Goal: Information Seeking & Learning: Learn about a topic

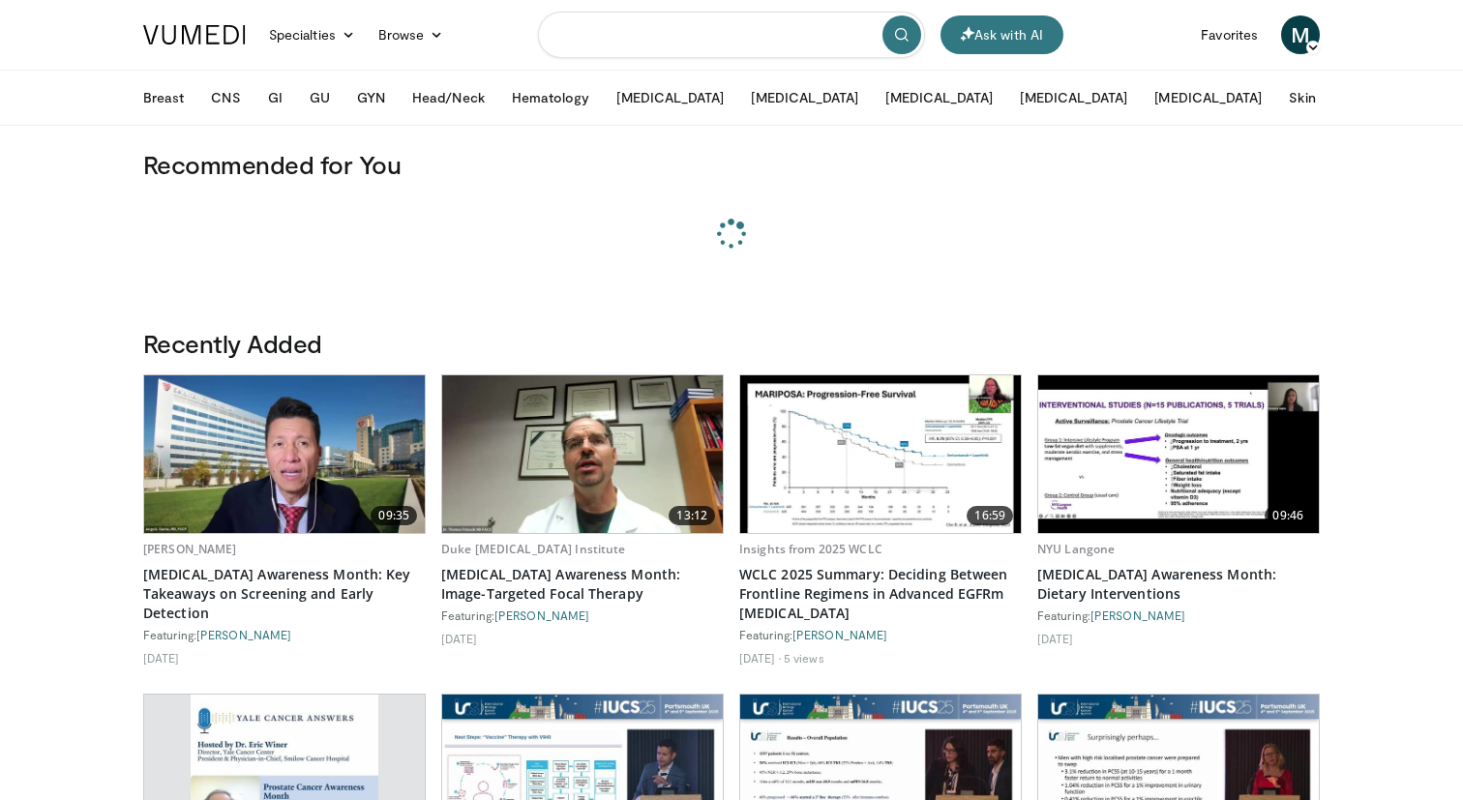
click at [609, 41] on input "Search topics, interventions" at bounding box center [731, 35] width 387 height 46
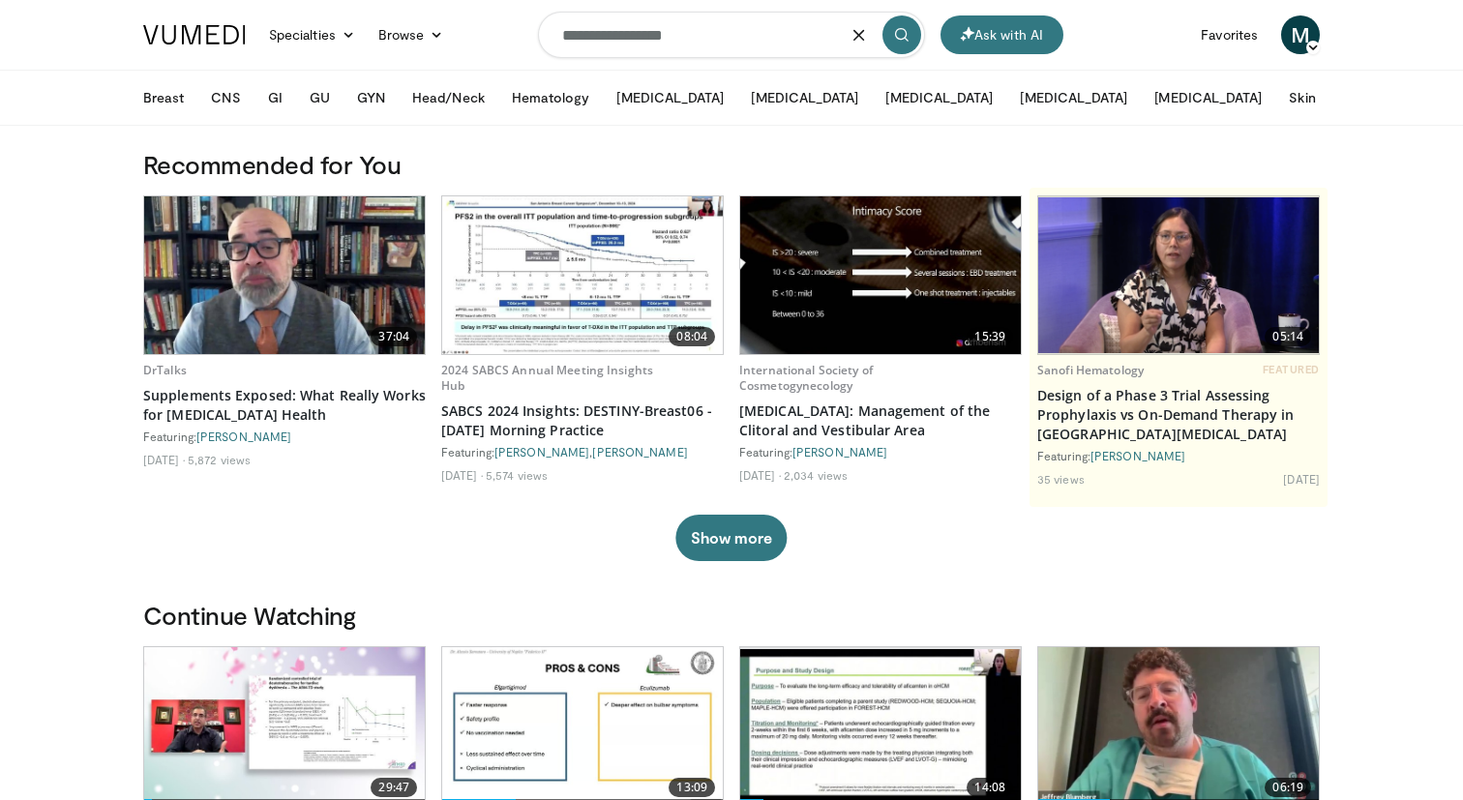
type input "**********"
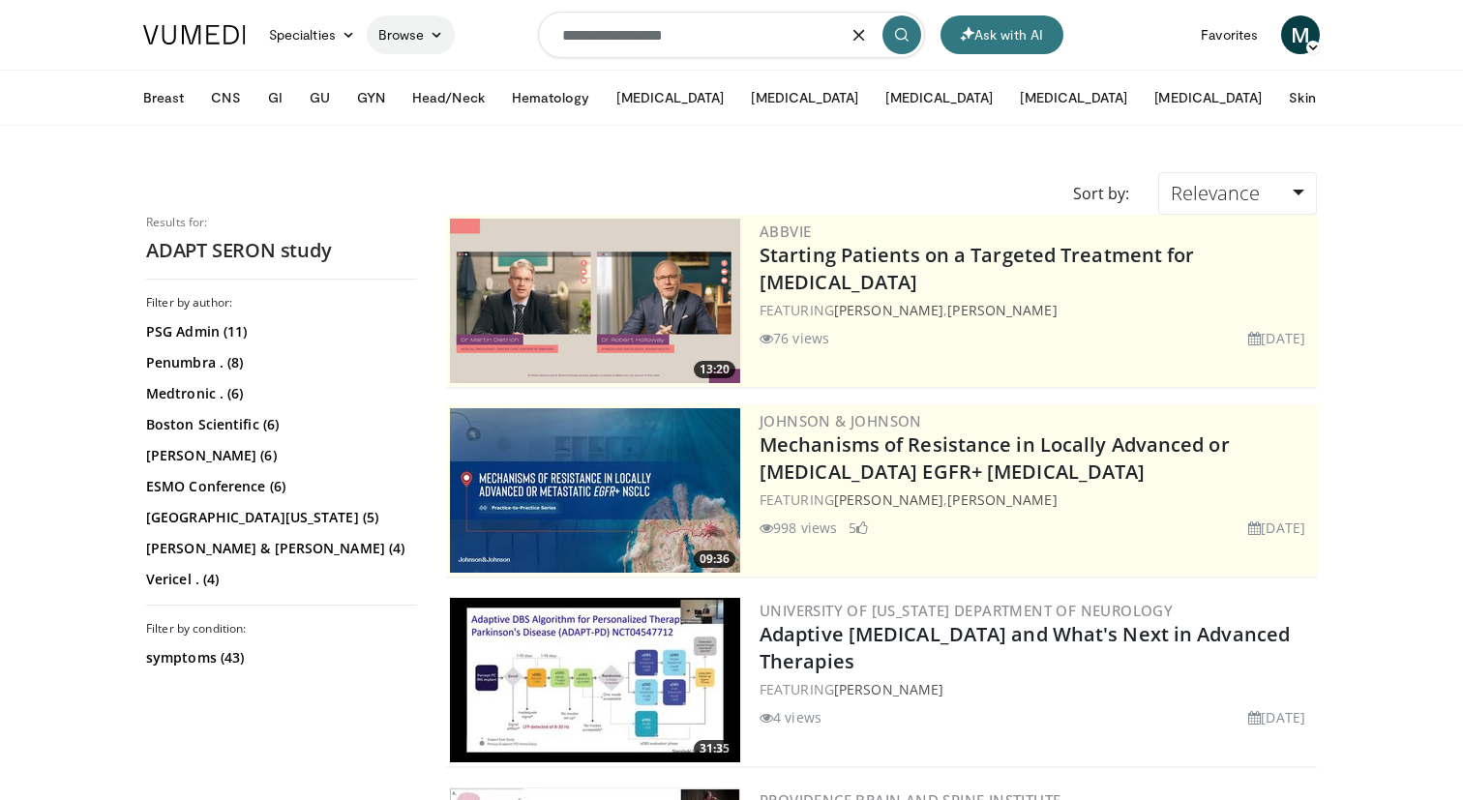
drag, startPoint x: 725, startPoint y: 47, endPoint x: 441, endPoint y: 33, distance: 283.9
click at [441, 33] on nav "Ask with AI Specialties Adult & Family Medicine Allergy, Asthma, Immunology Ane…" at bounding box center [732, 35] width 1200 height 70
type input "*"
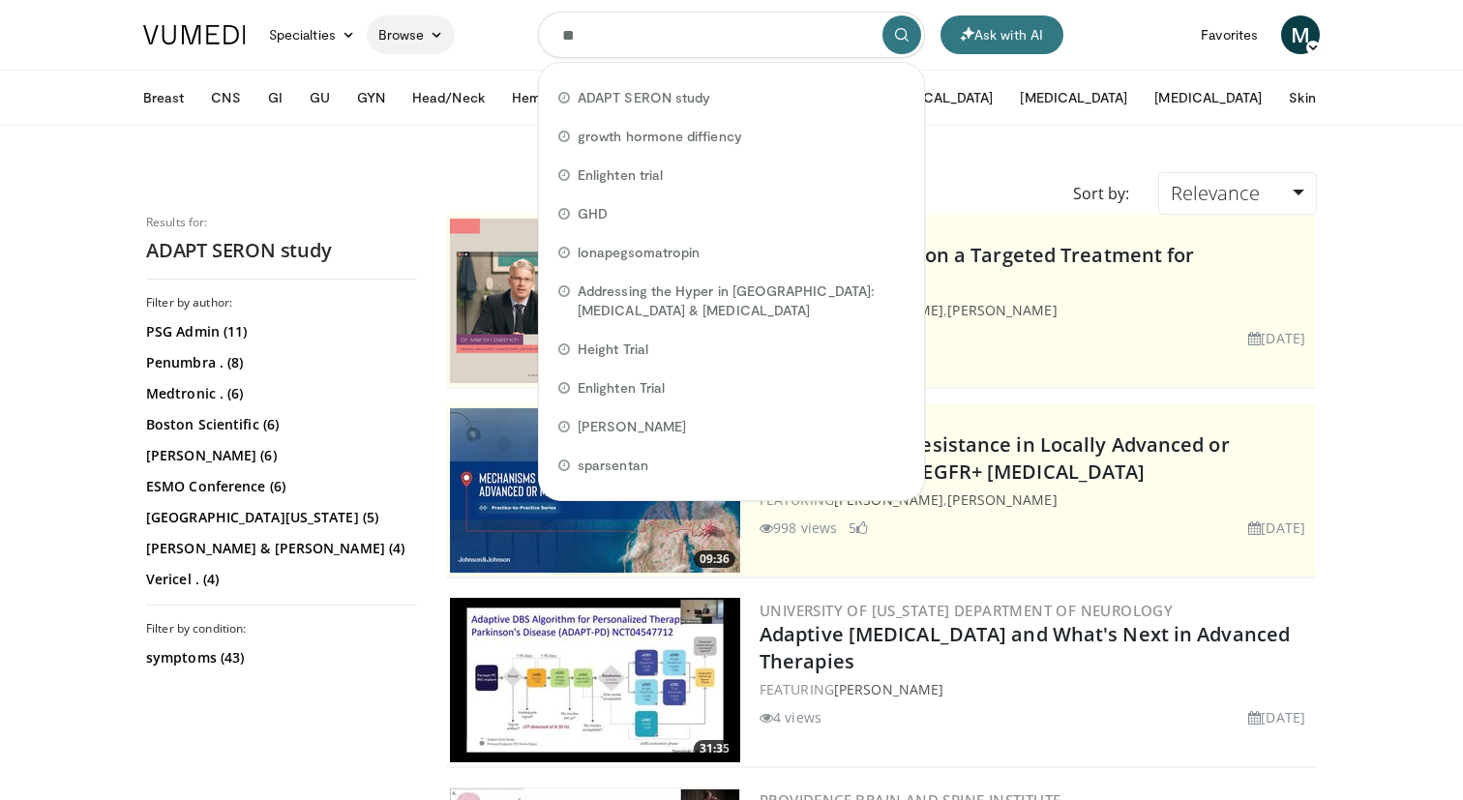
type input "*"
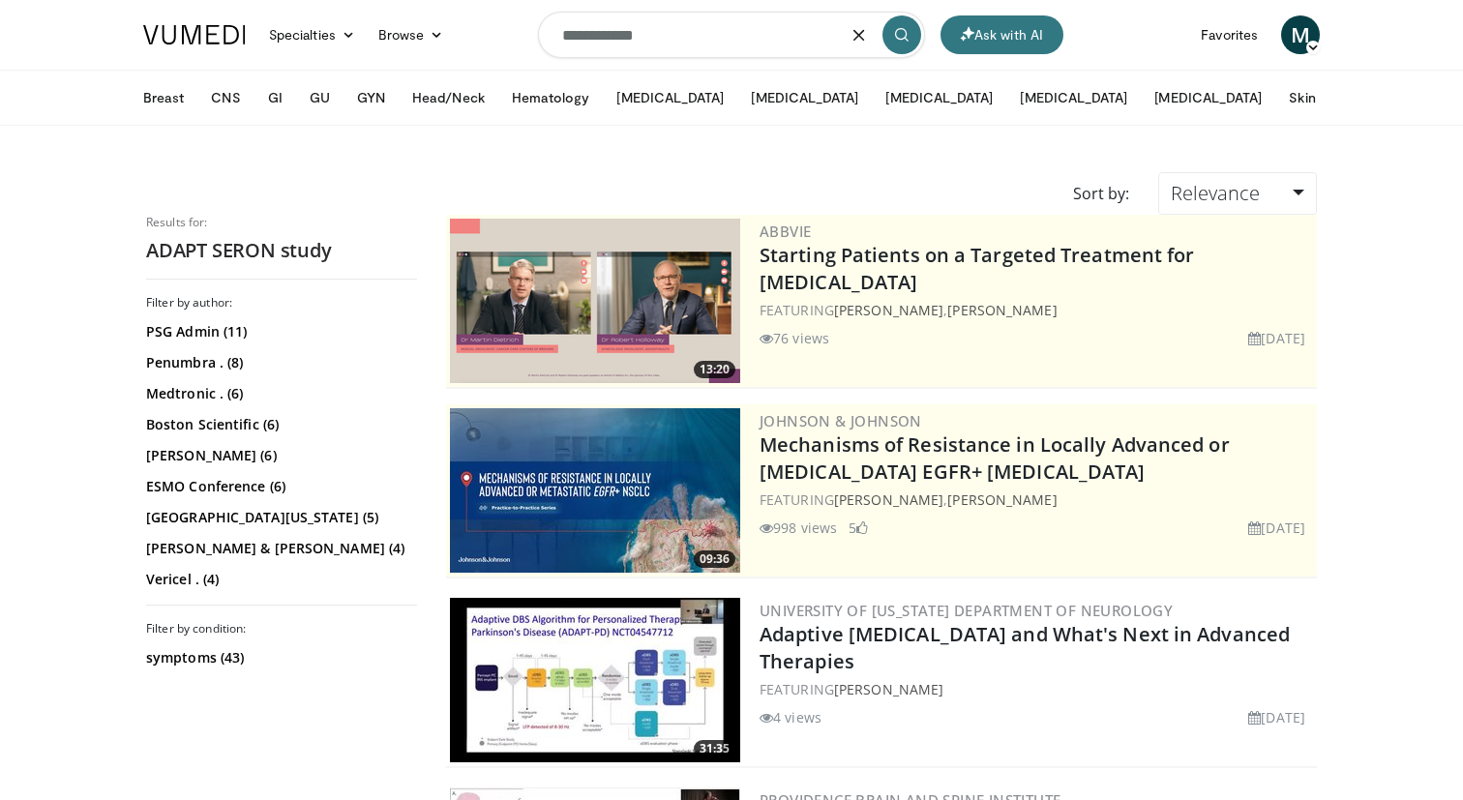
type input "**********"
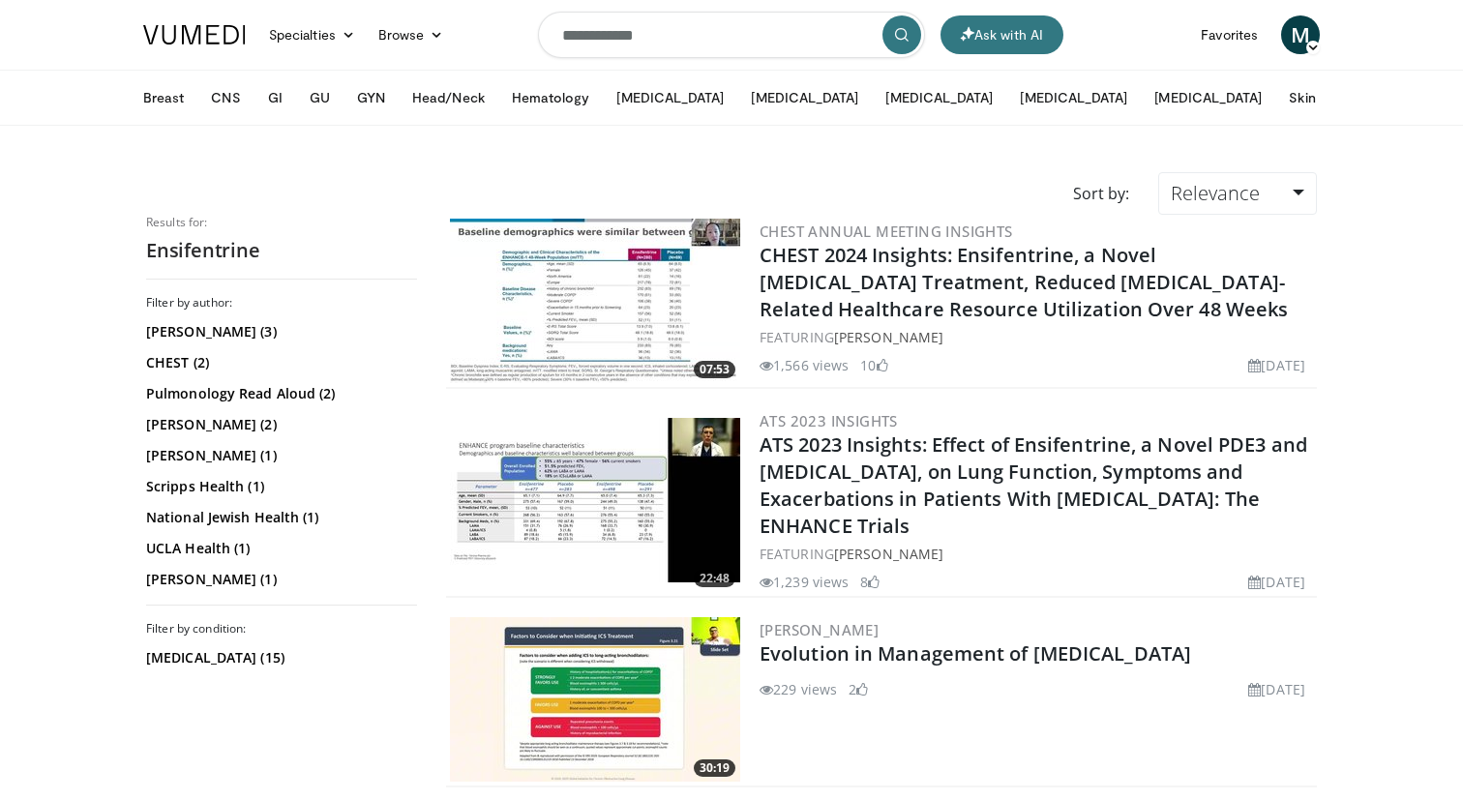
click at [604, 24] on input "**********" at bounding box center [731, 35] width 387 height 46
type input "**********"
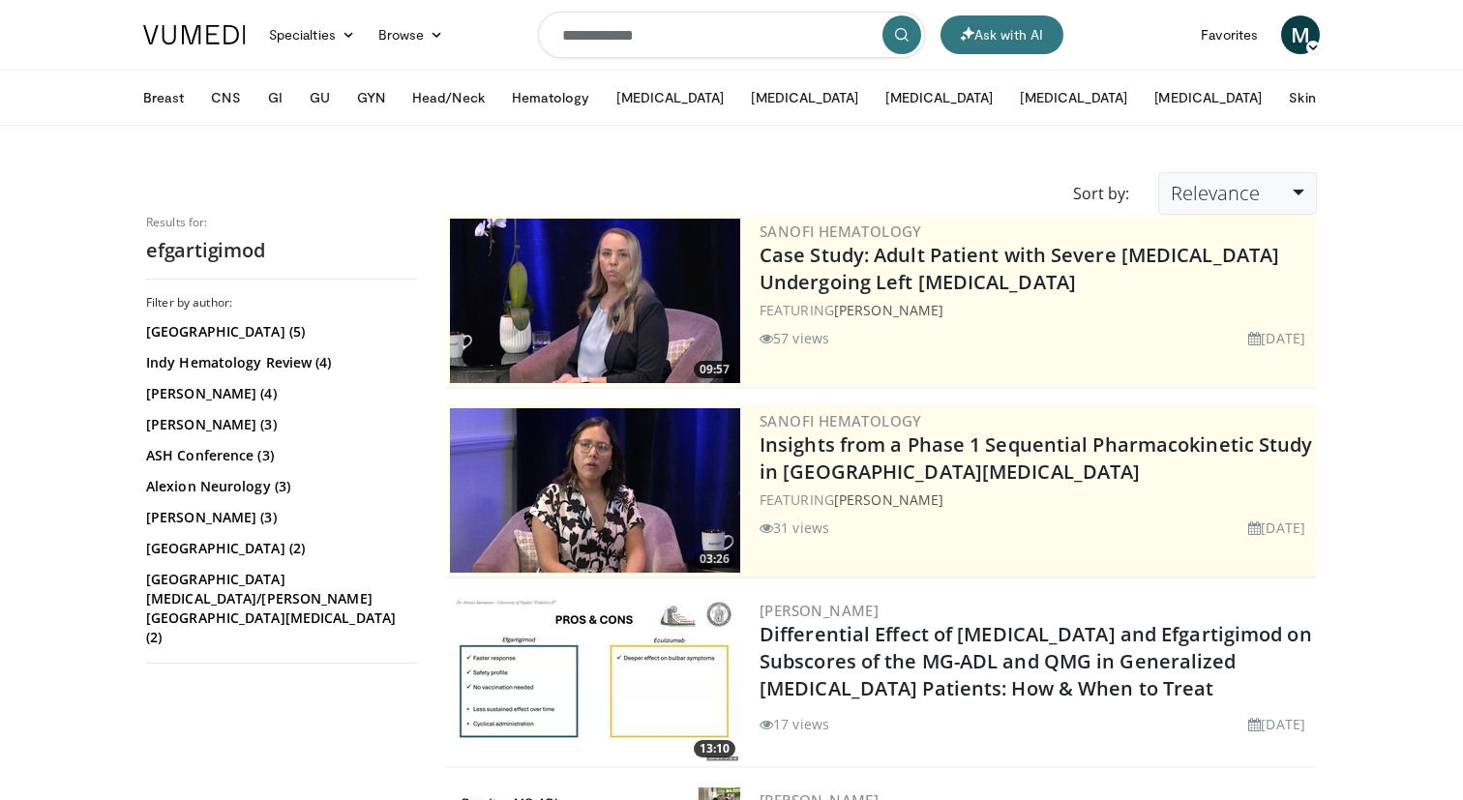
click at [1218, 202] on span "Relevance" at bounding box center [1215, 193] width 89 height 26
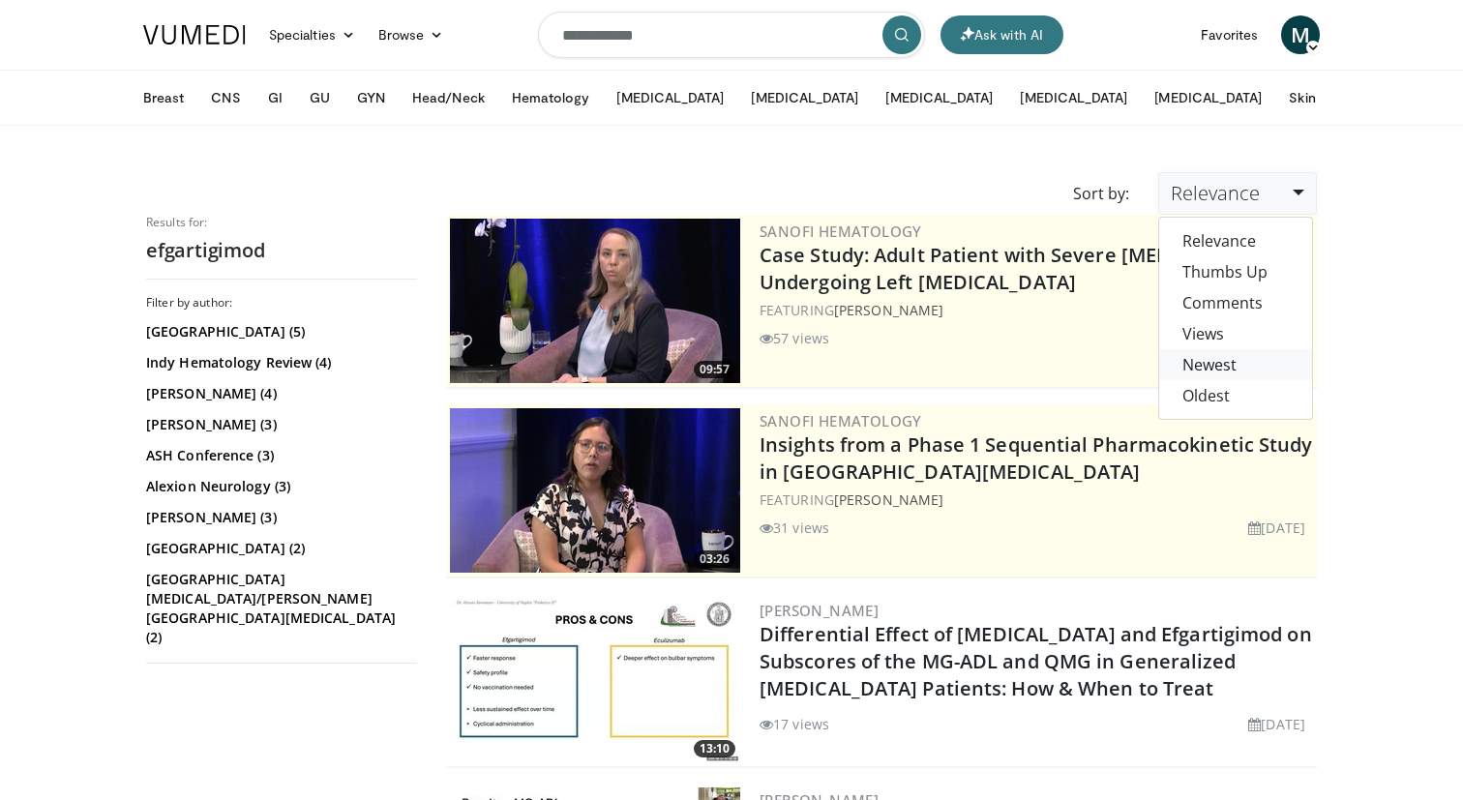
click at [1218, 360] on link "Newest" at bounding box center [1235, 364] width 153 height 31
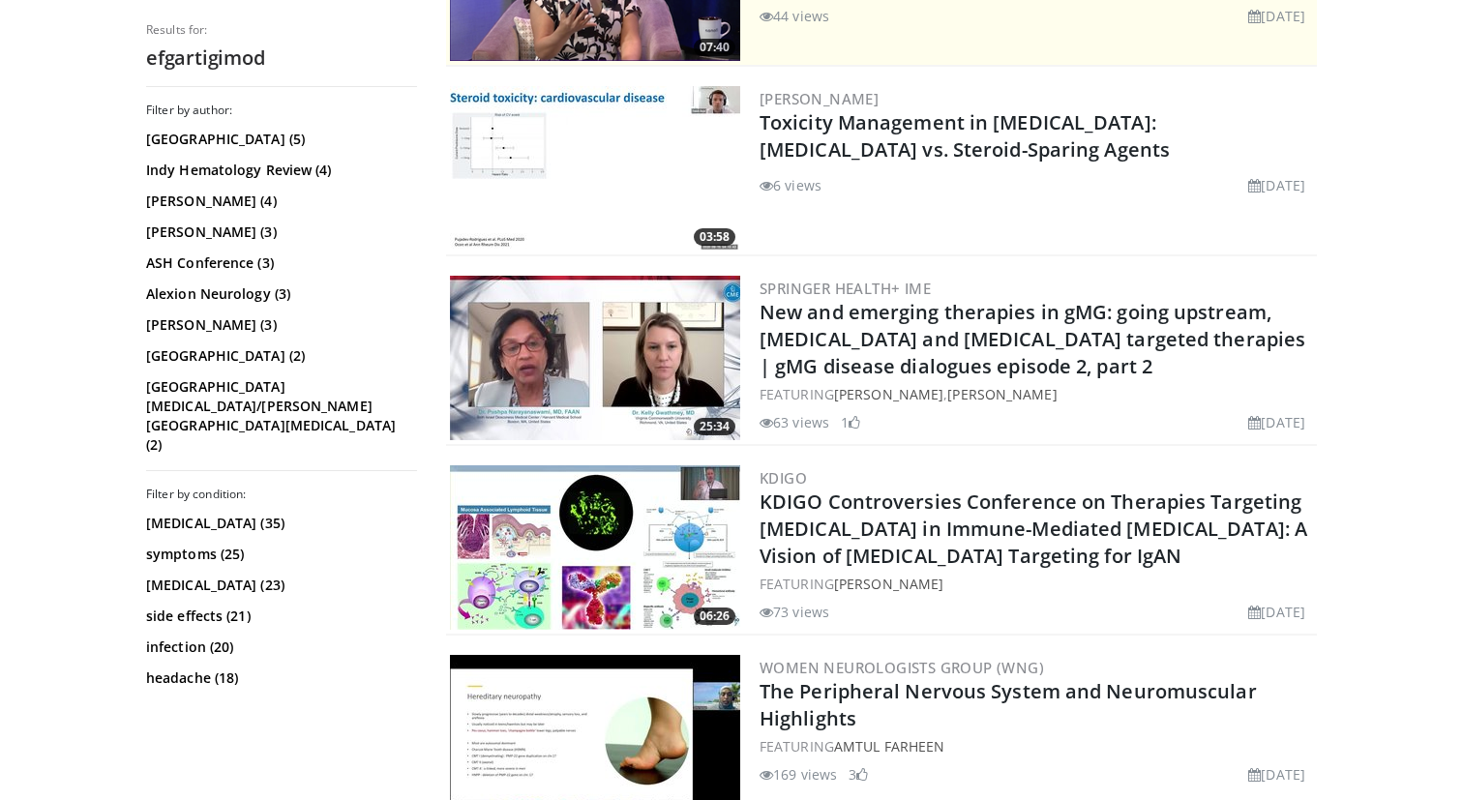
scroll to position [533, 0]
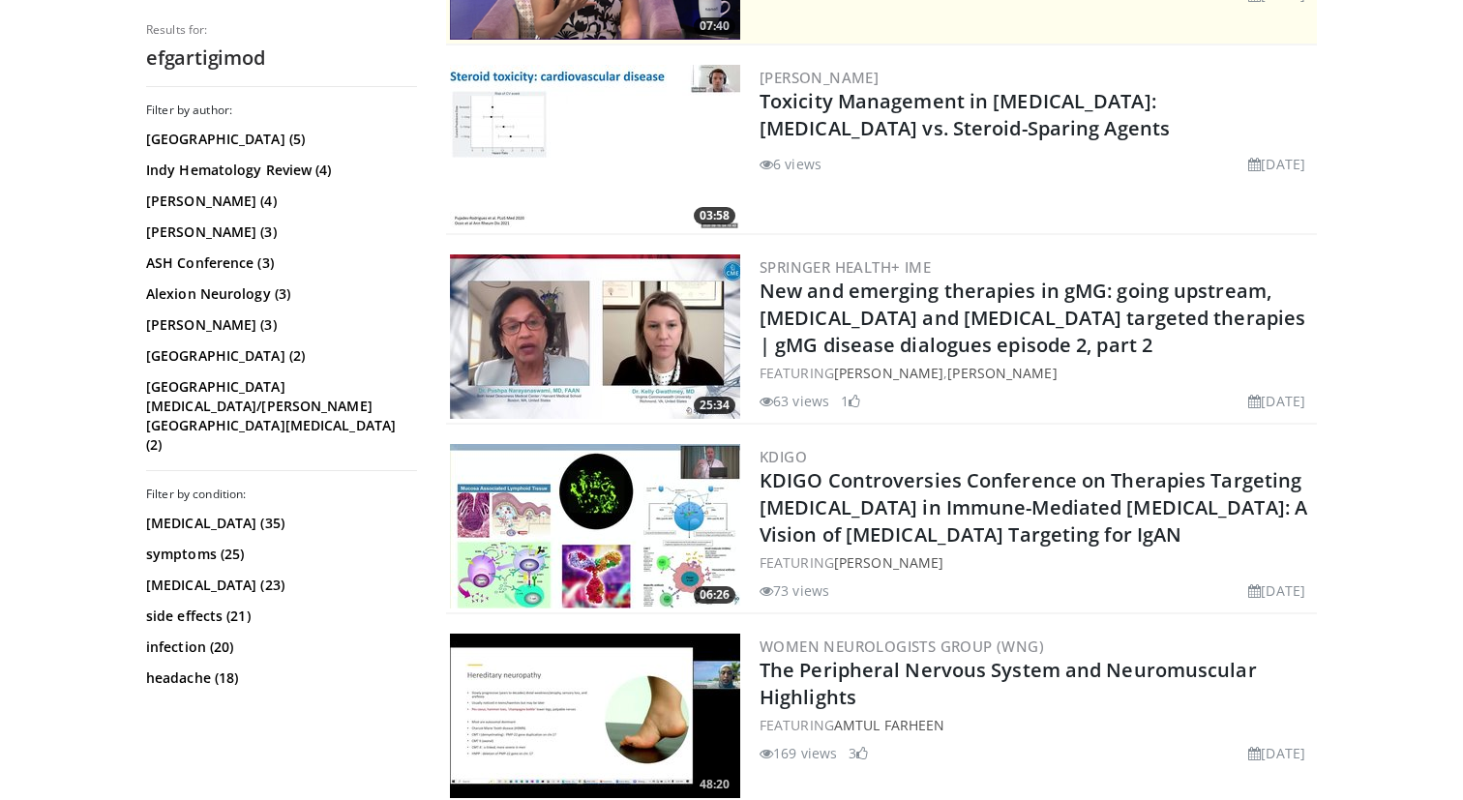
click at [658, 335] on img at bounding box center [595, 337] width 290 height 165
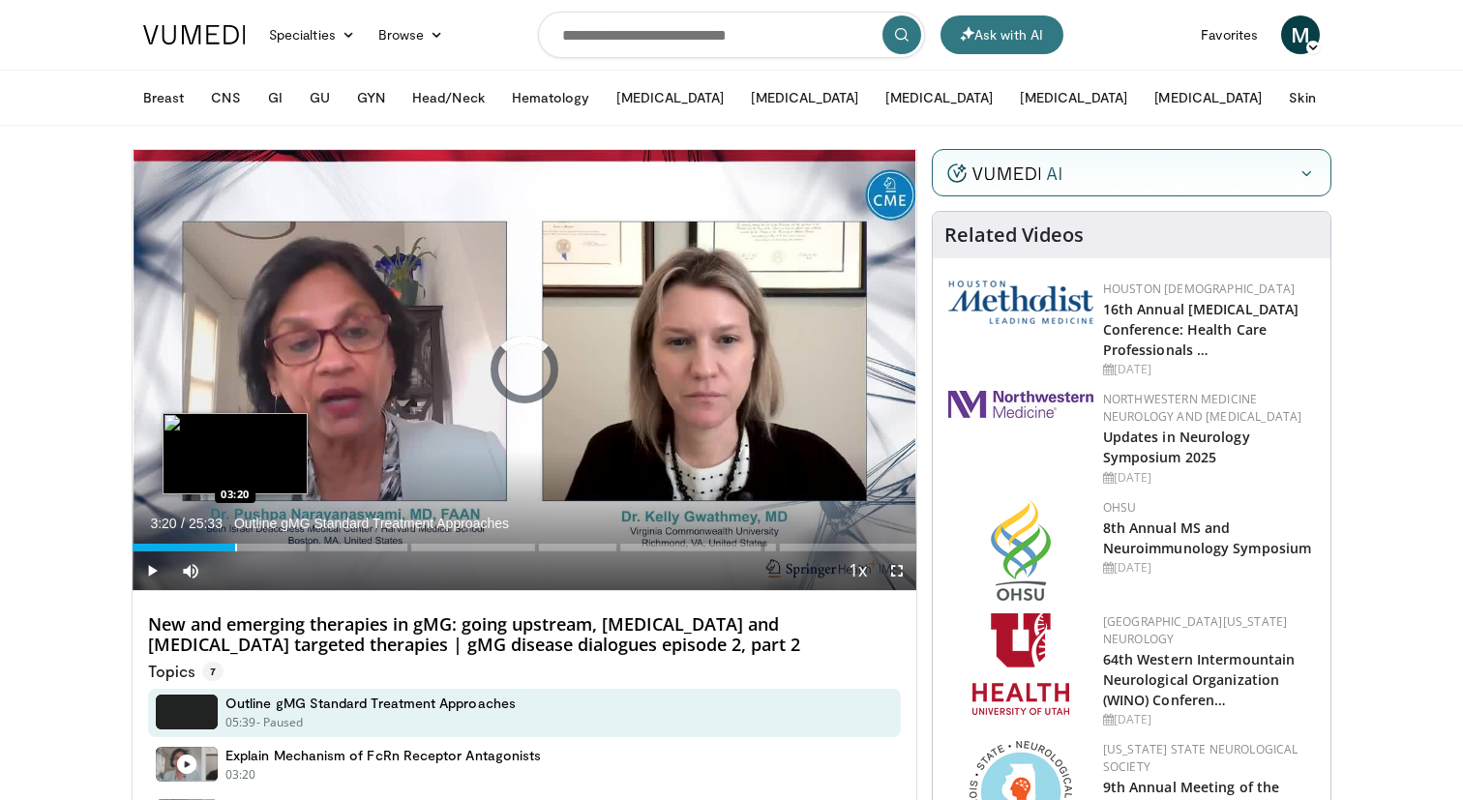
click at [235, 544] on div "Progress Bar" at bounding box center [236, 548] width 2 height 8
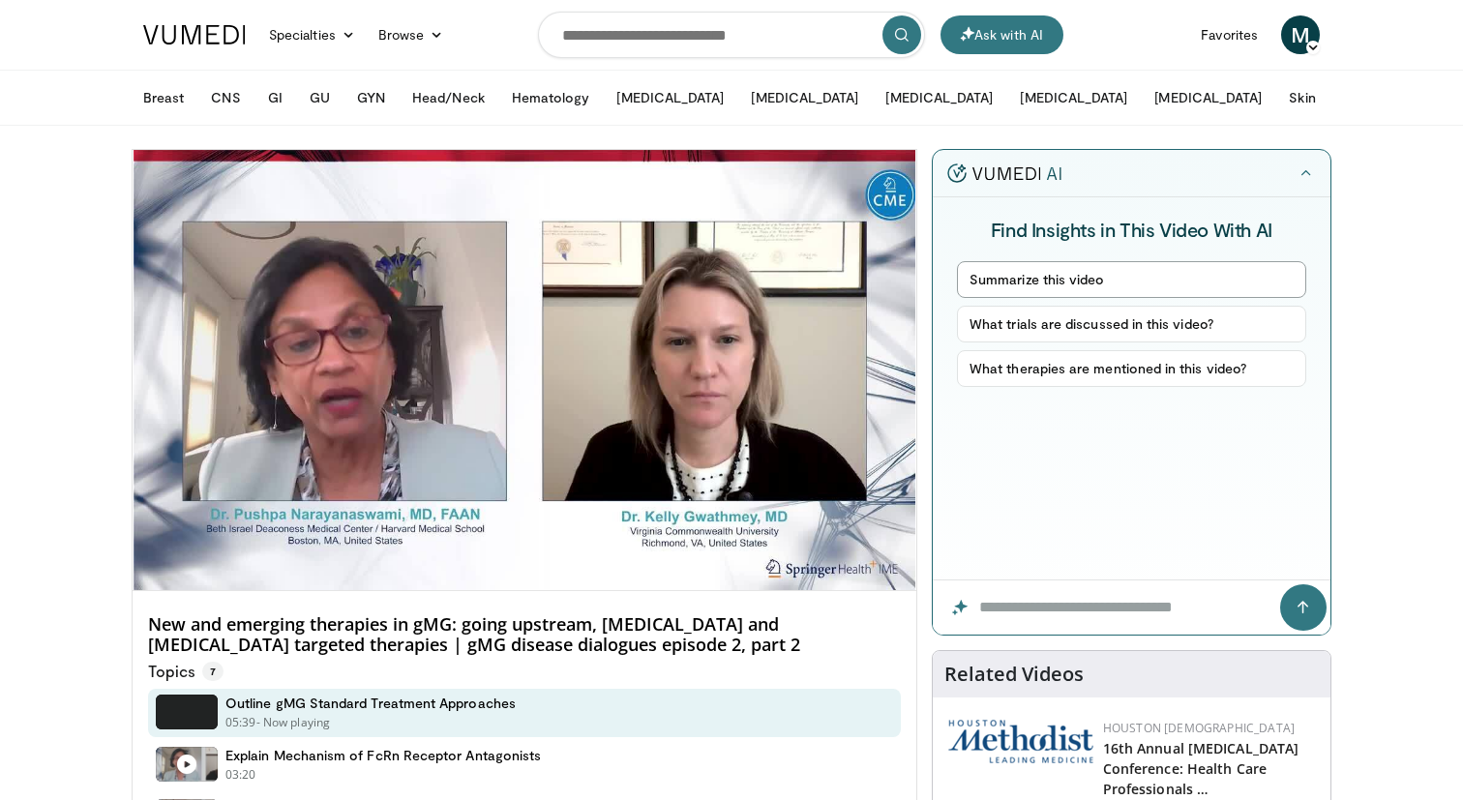
click at [1145, 281] on button "Summarize this video" at bounding box center [1131, 279] width 349 height 37
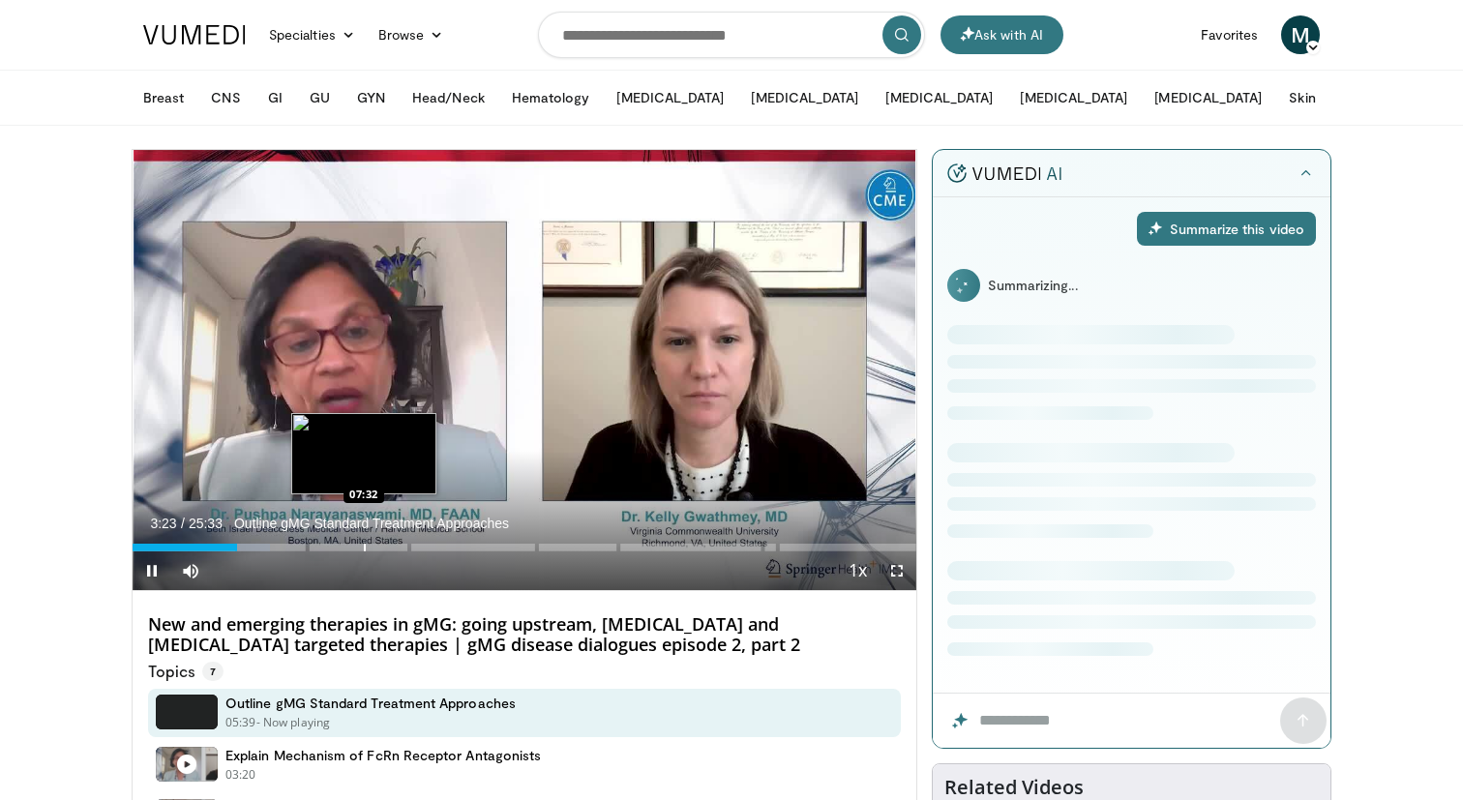
click at [364, 548] on div "Progress Bar" at bounding box center [365, 548] width 2 height 8
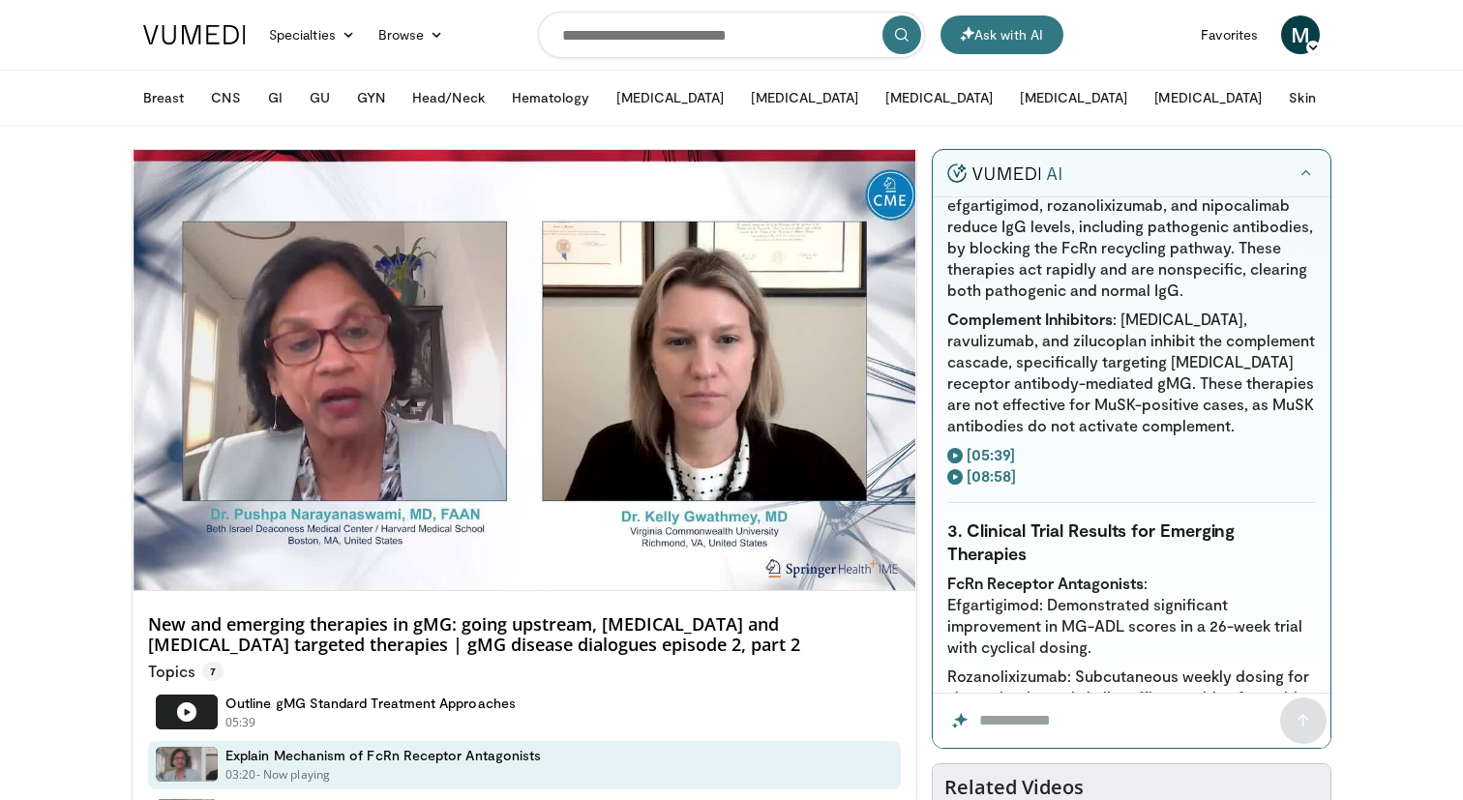
scroll to position [1038, 0]
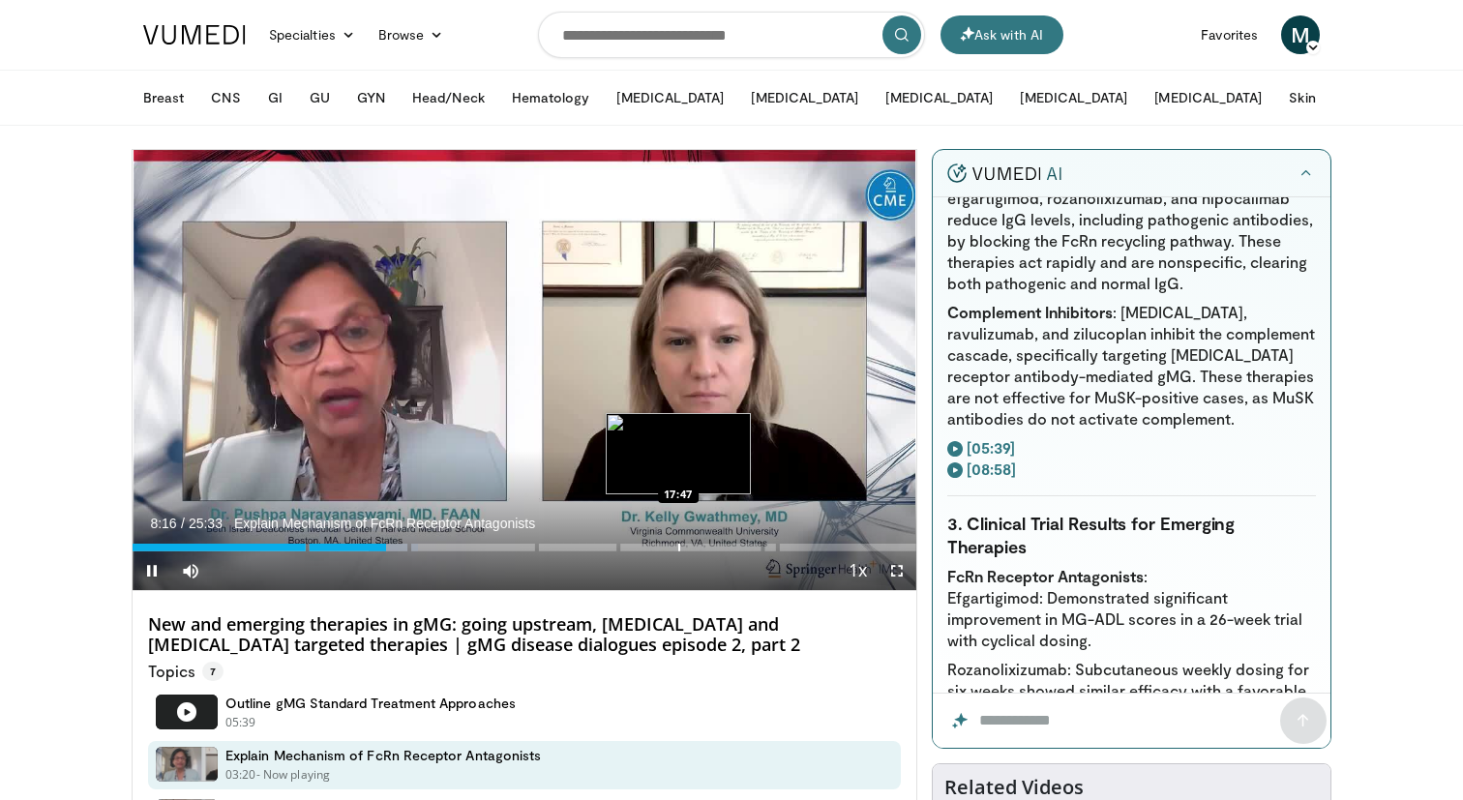
click at [678, 542] on div "Loaded : 36.46% 08:16 17:47" at bounding box center [525, 542] width 784 height 18
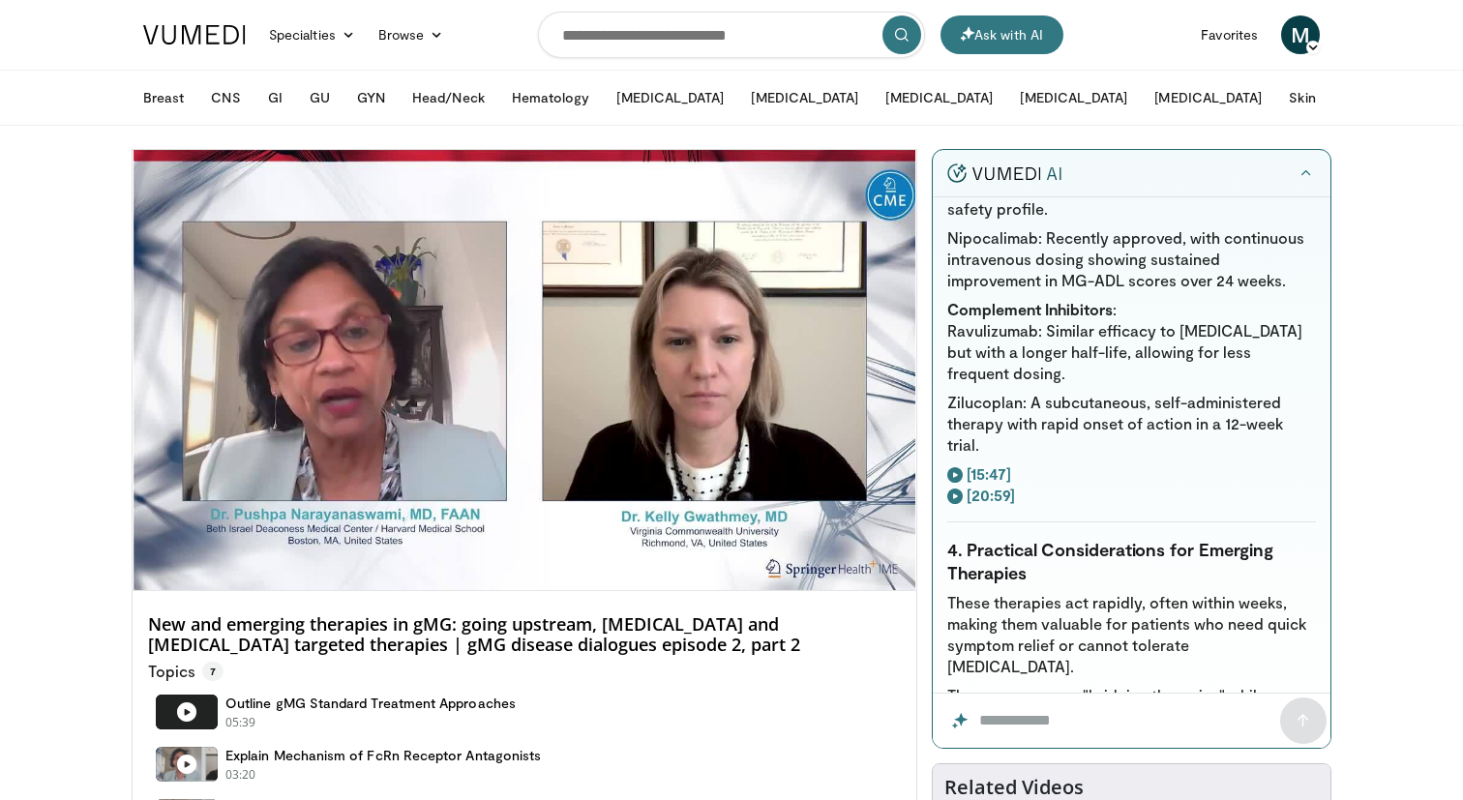
scroll to position [1581, 0]
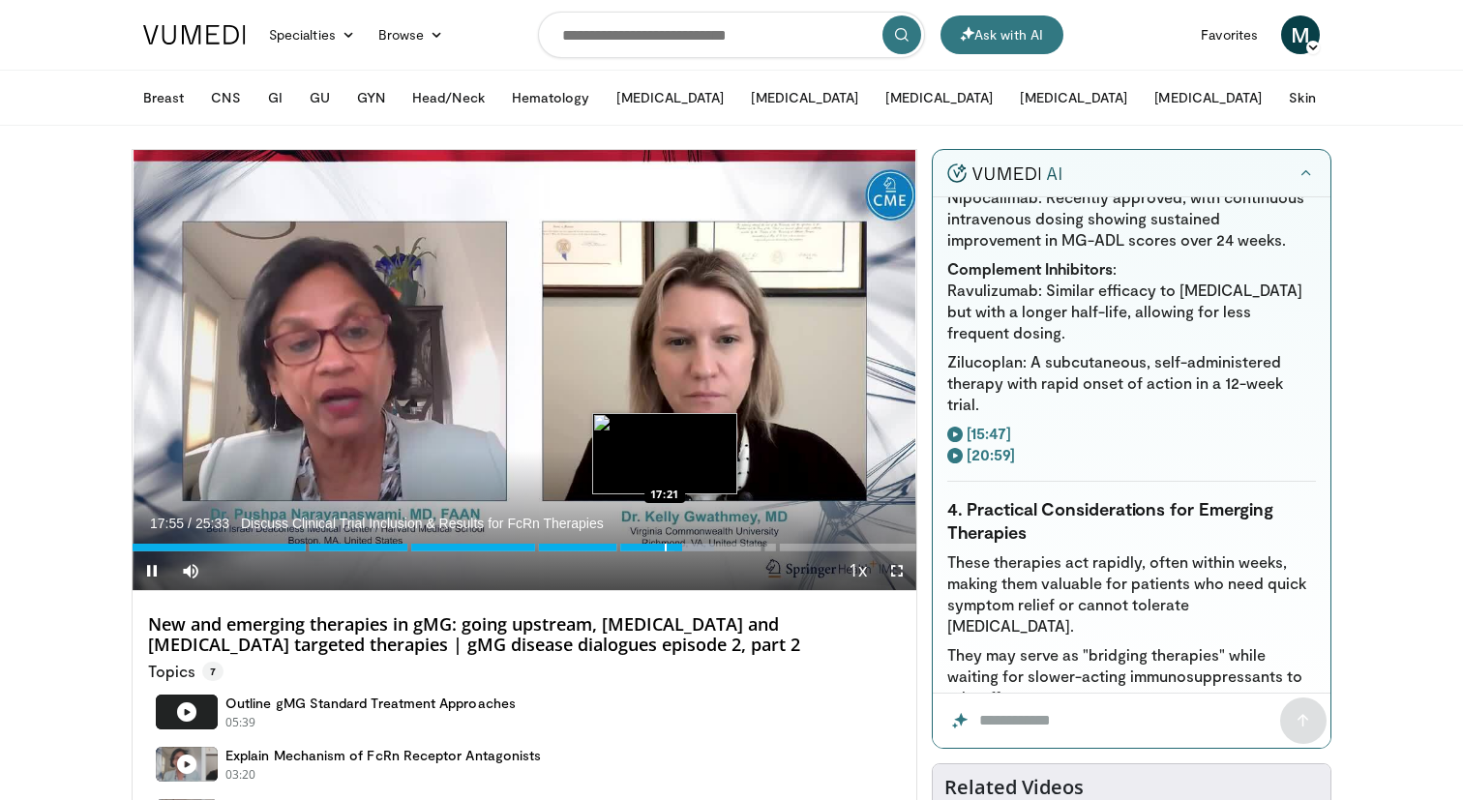
click at [663, 542] on div "Loaded : 74.23% 17:55 17:21" at bounding box center [525, 542] width 784 height 18
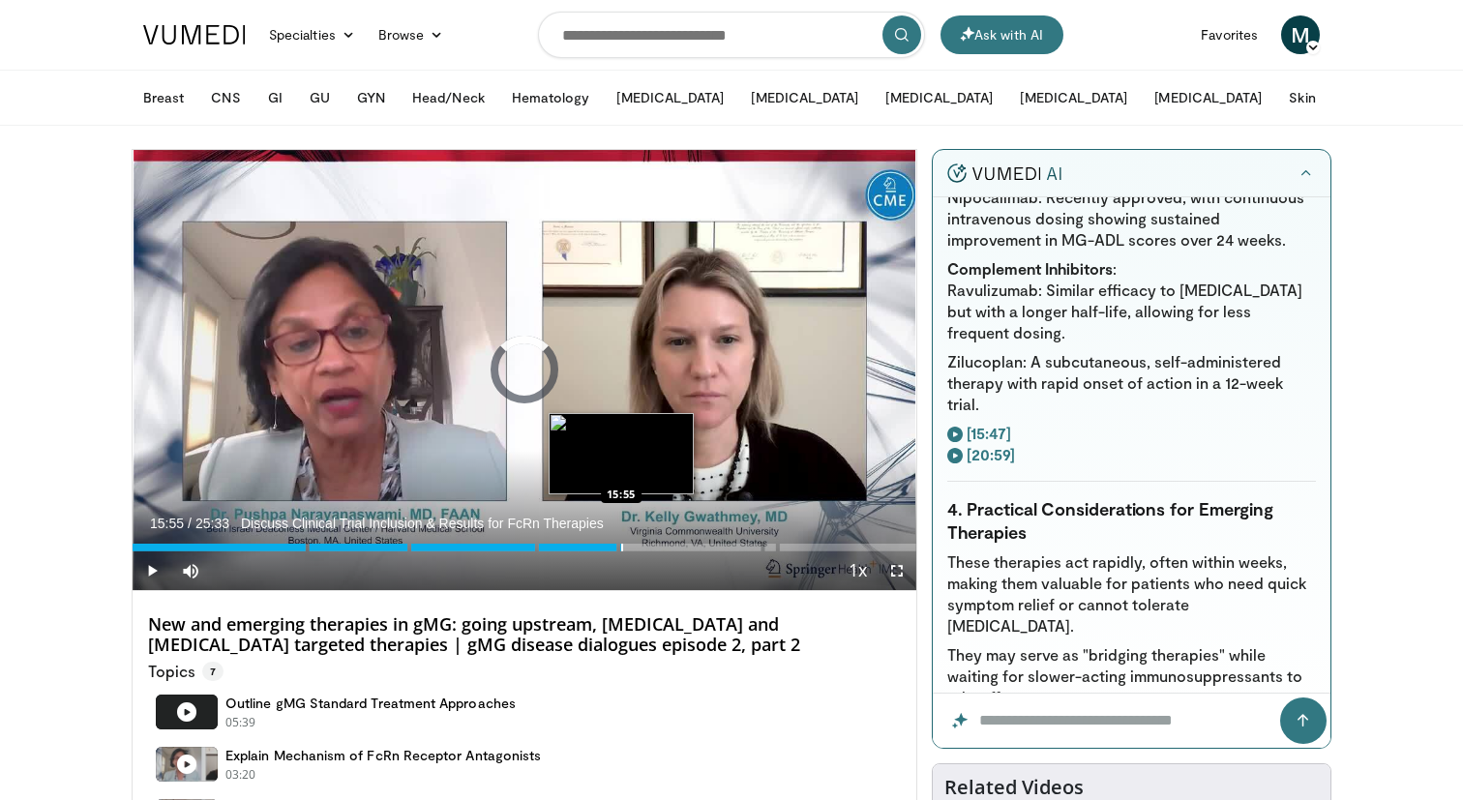
click at [621, 545] on div "Progress Bar" at bounding box center [622, 548] width 2 height 8
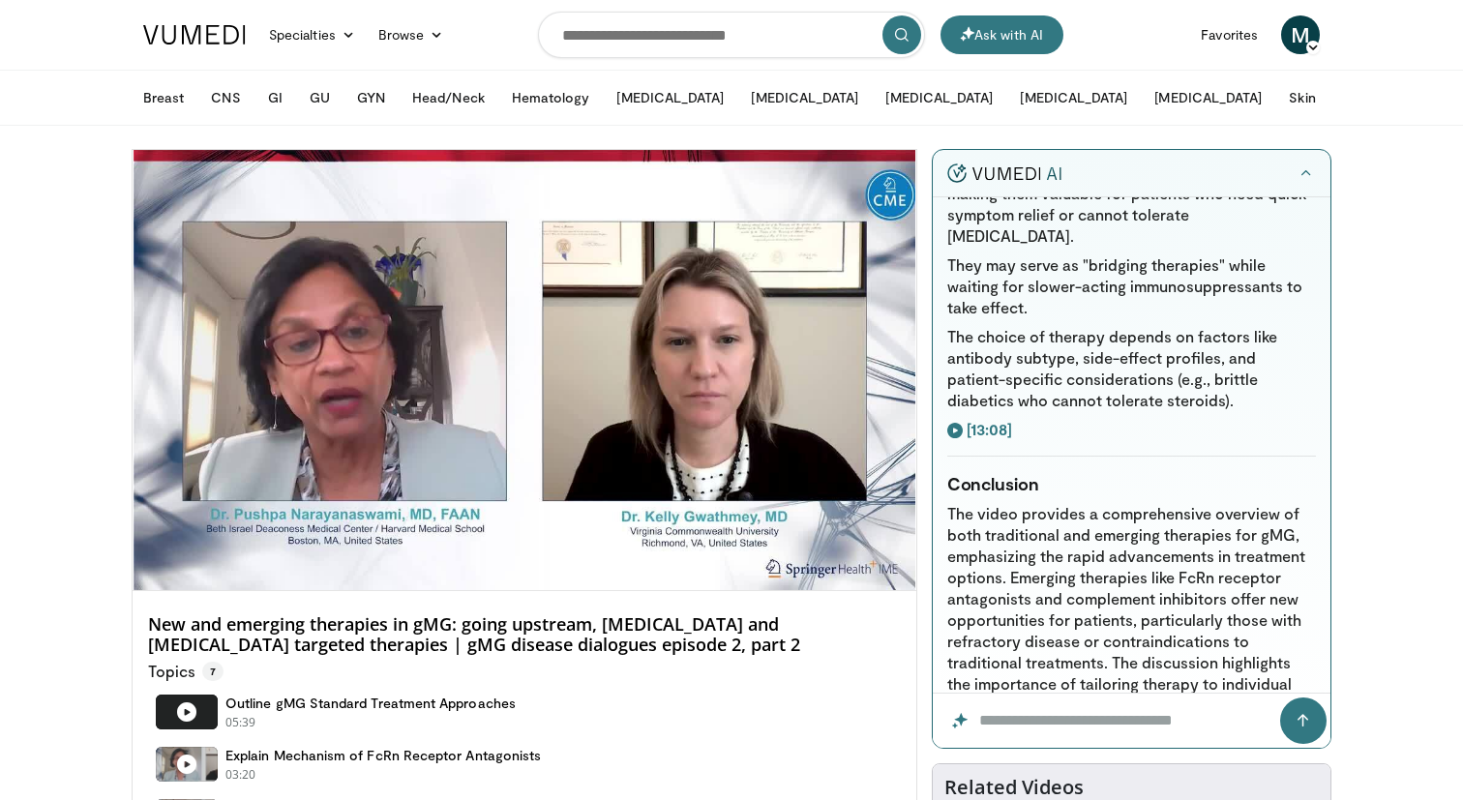
scroll to position [2015, 0]
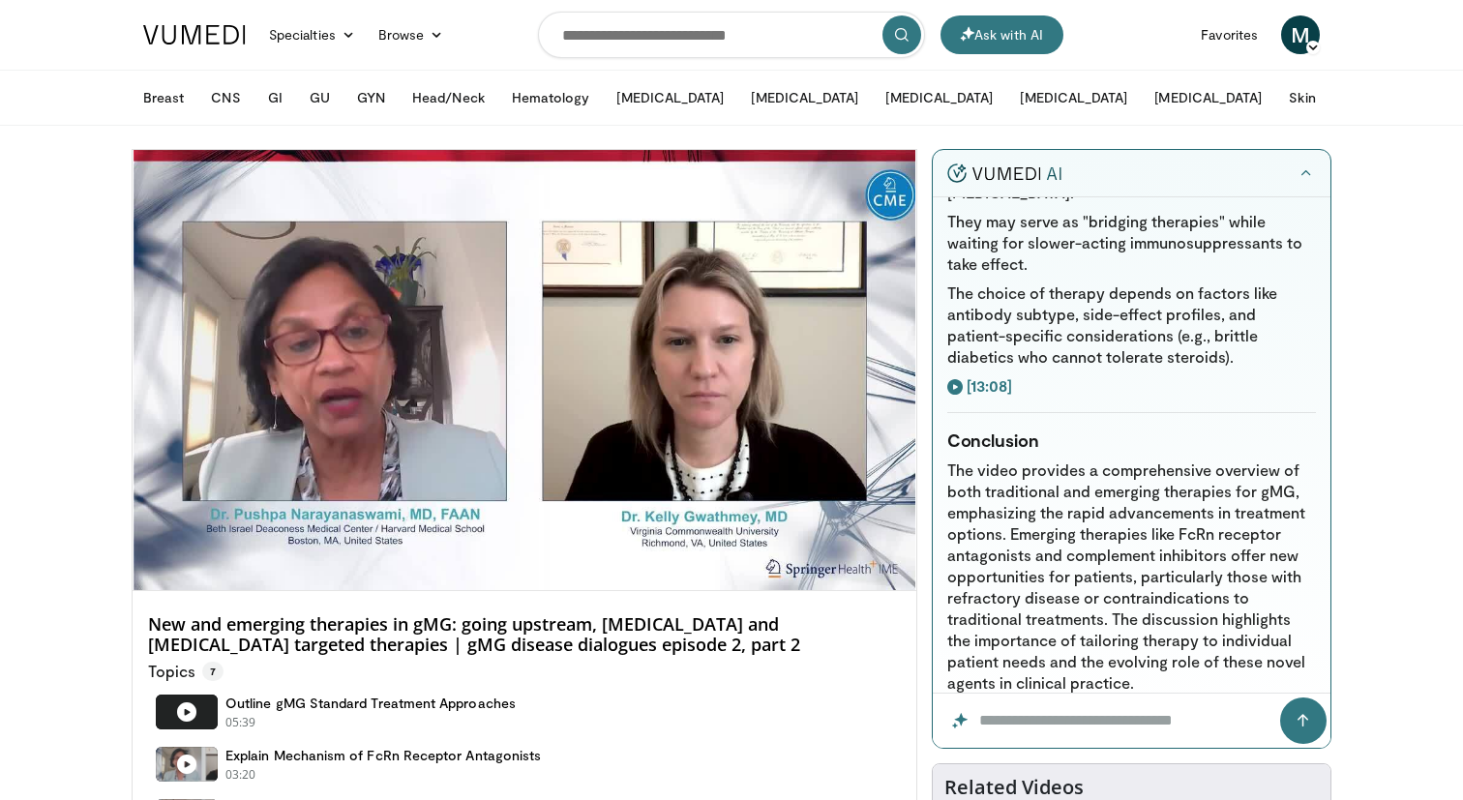
click at [1095, 785] on button "What trials are discussed in this video?" at bounding box center [1132, 803] width 369 height 37
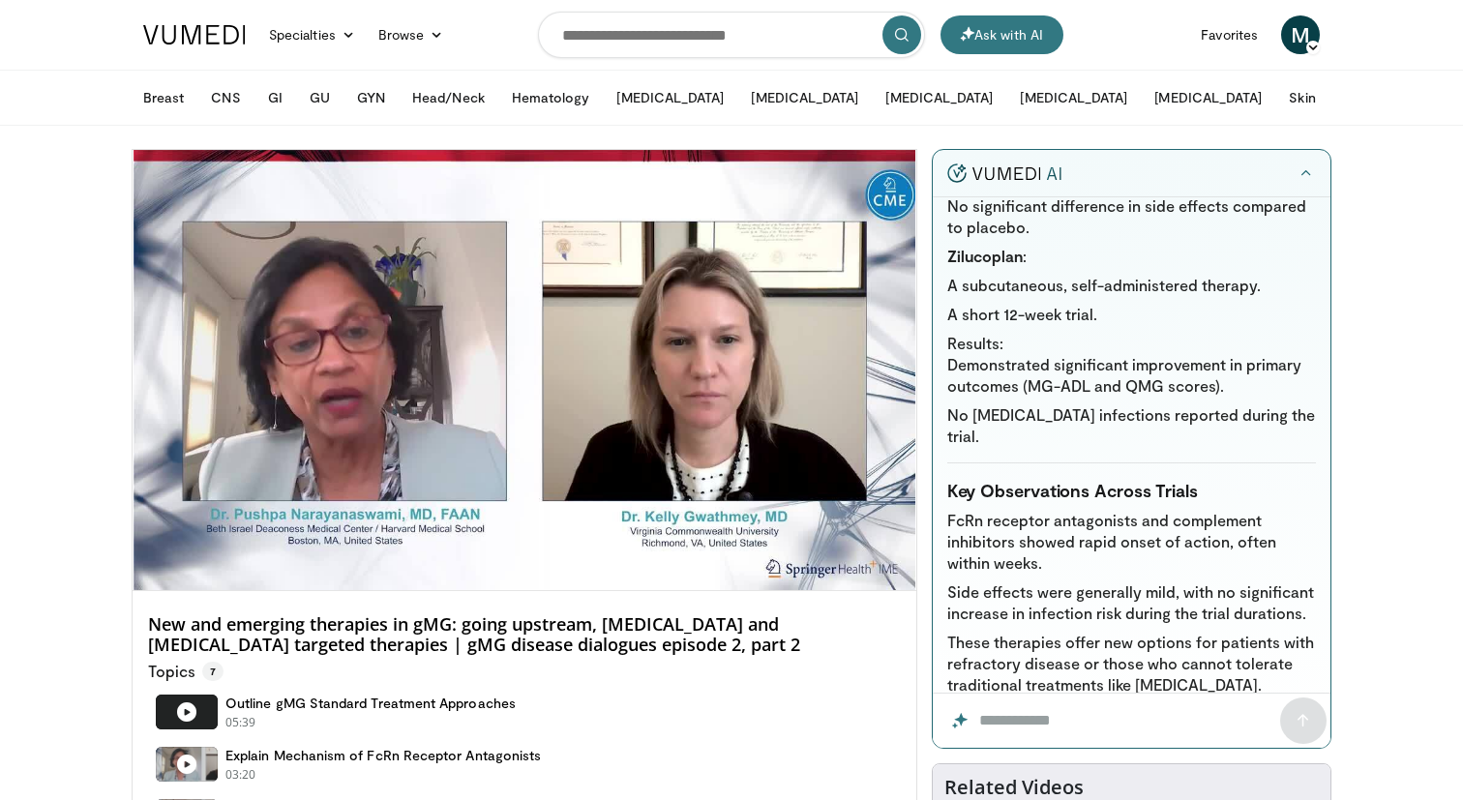
scroll to position [4506, 0]
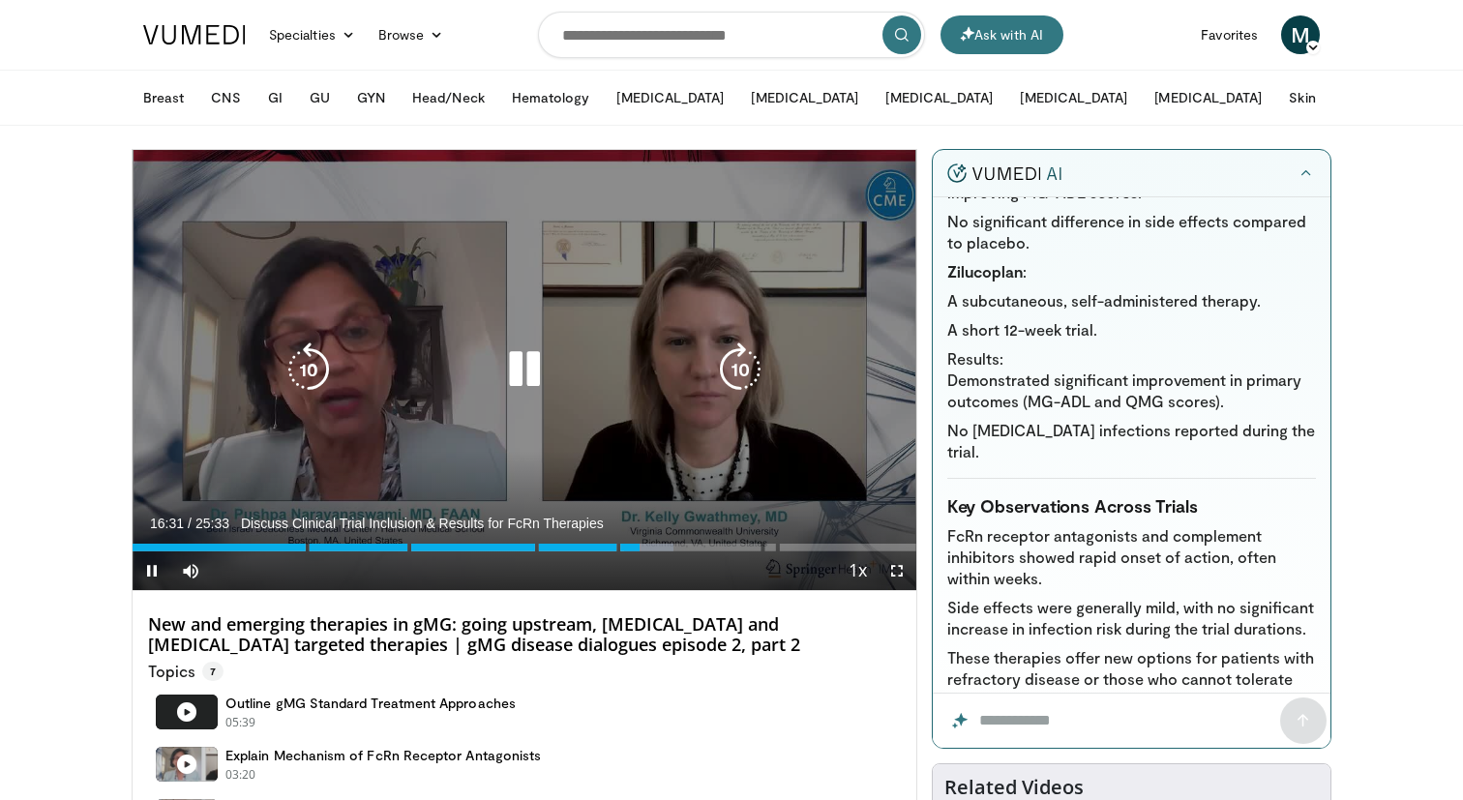
click at [732, 439] on div "10 seconds Tap to unmute" at bounding box center [525, 370] width 784 height 440
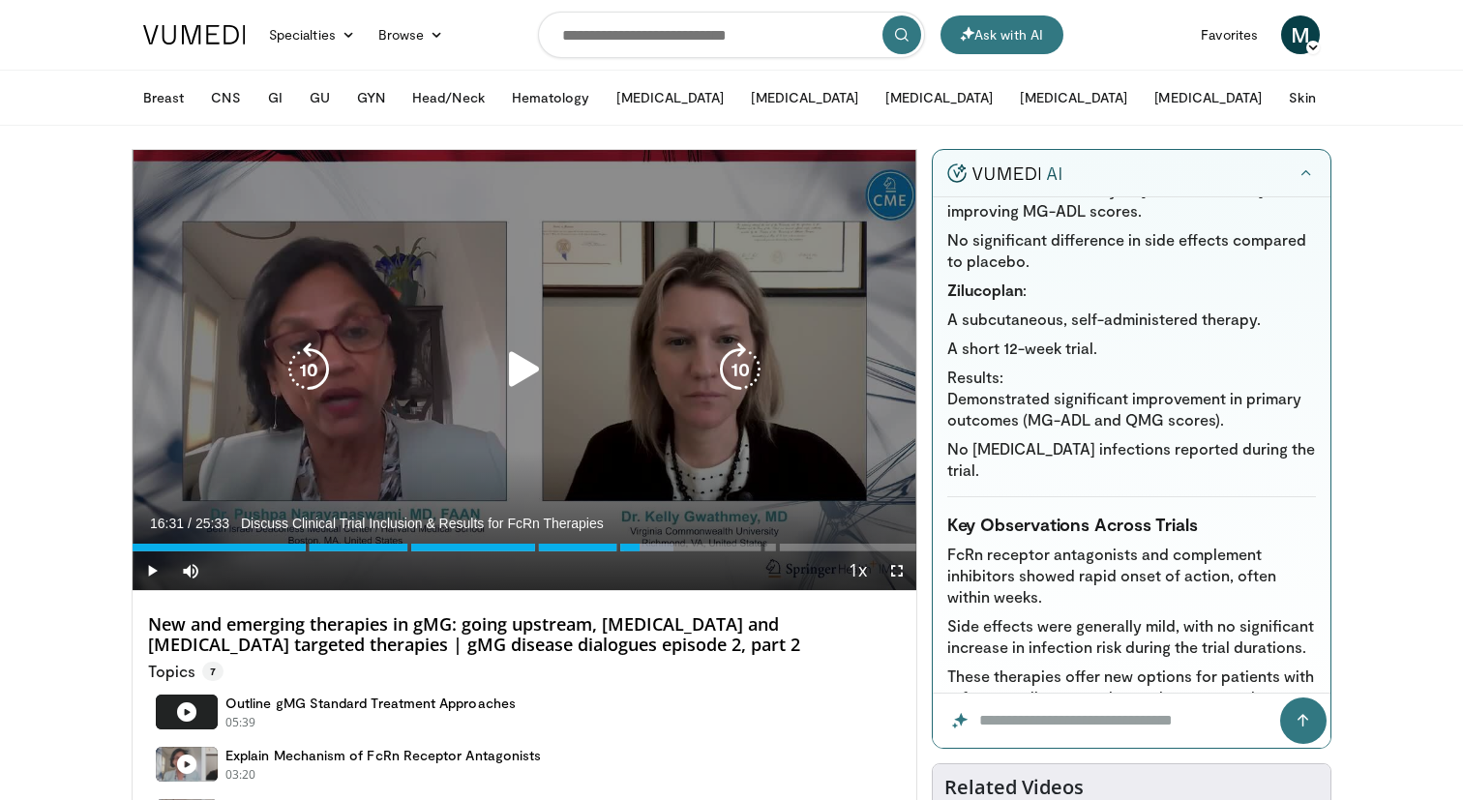
scroll to position [4428, 0]
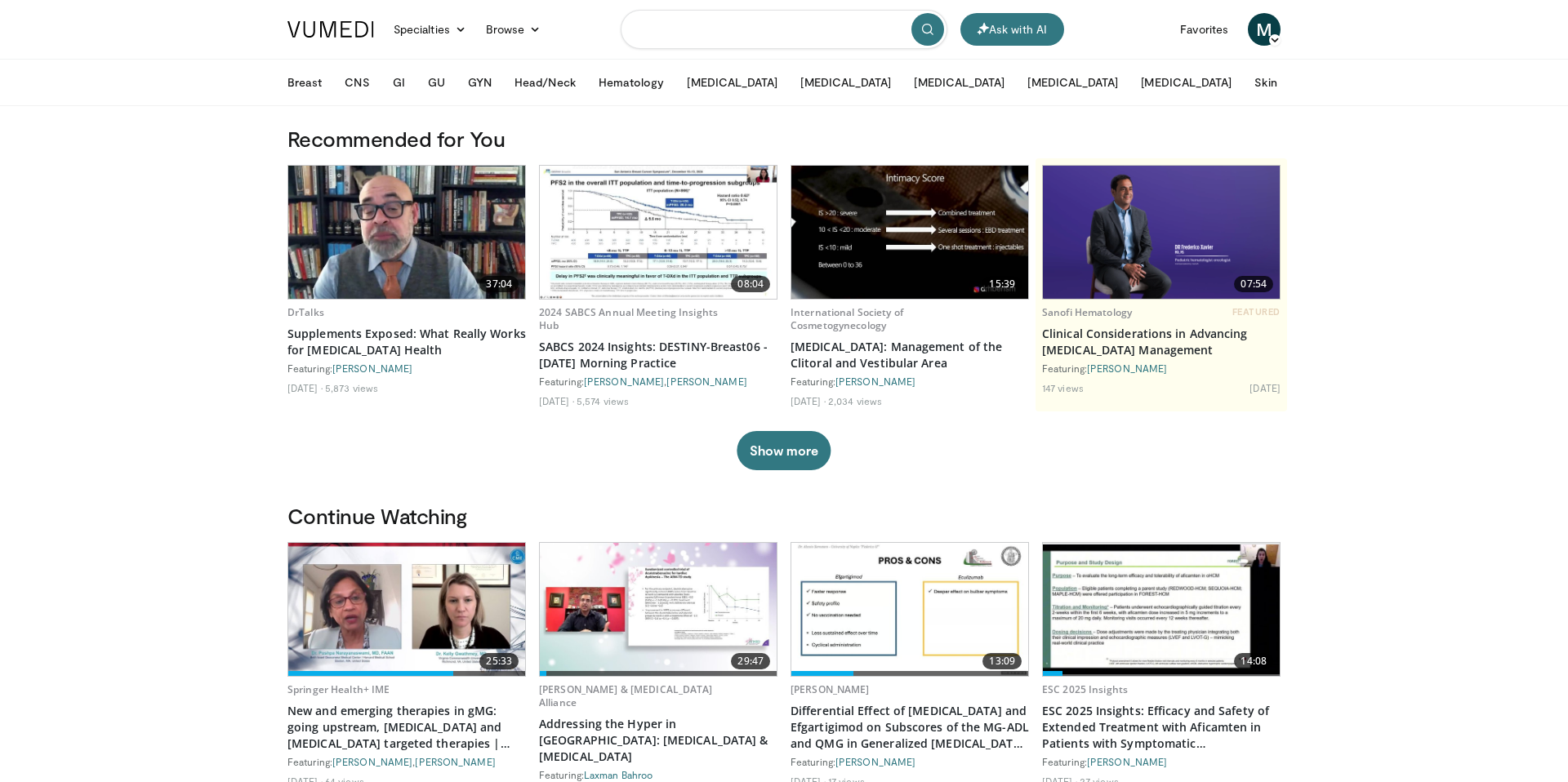
click at [760, 25] on input "Search topics, interventions" at bounding box center [784, 30] width 327 height 39
paste input "**********"
type input "**********"
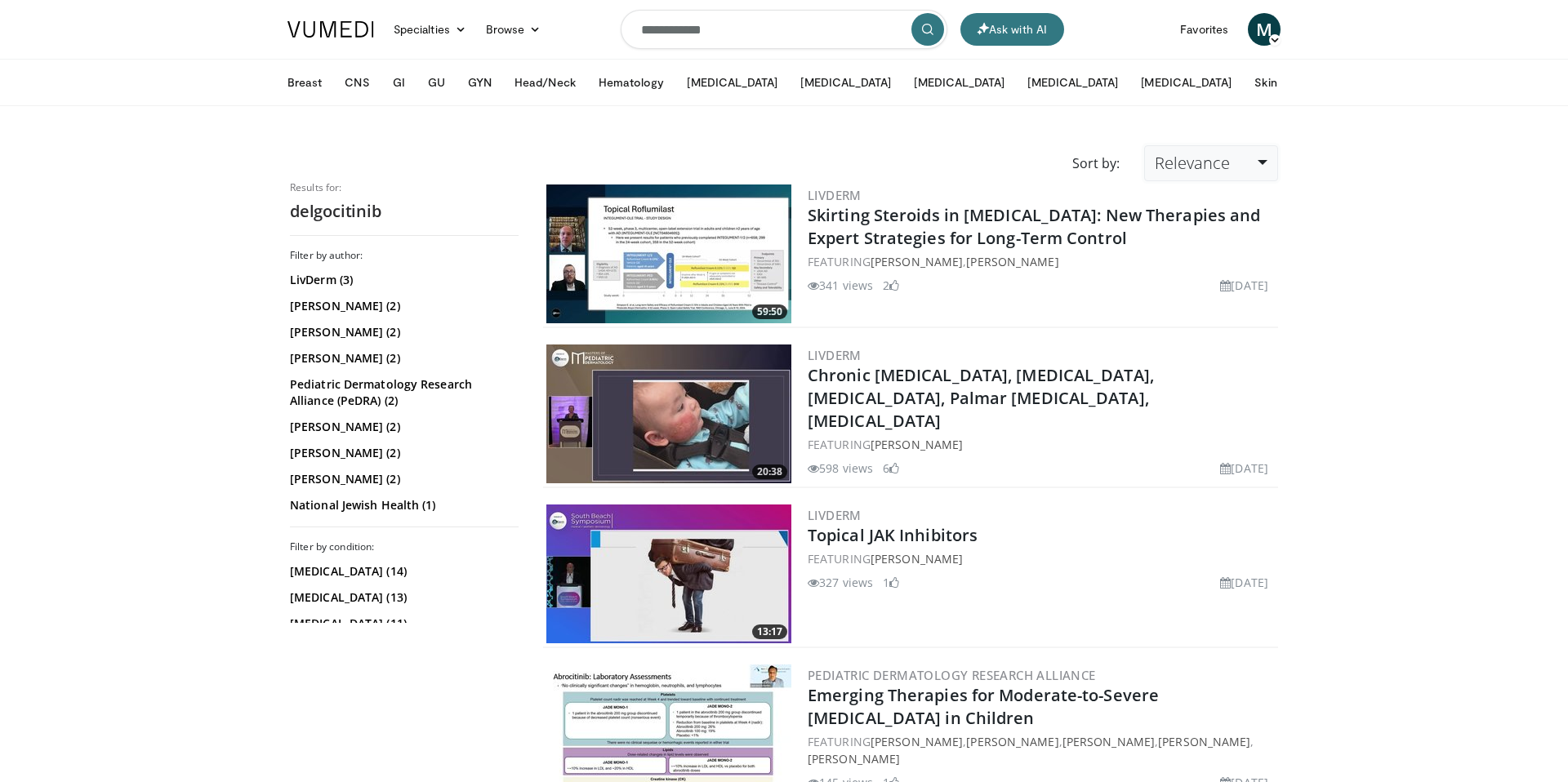
click at [1215, 159] on span "Relevance" at bounding box center [1192, 163] width 75 height 22
click at [1188, 300] on link "Newest" at bounding box center [1209, 307] width 129 height 26
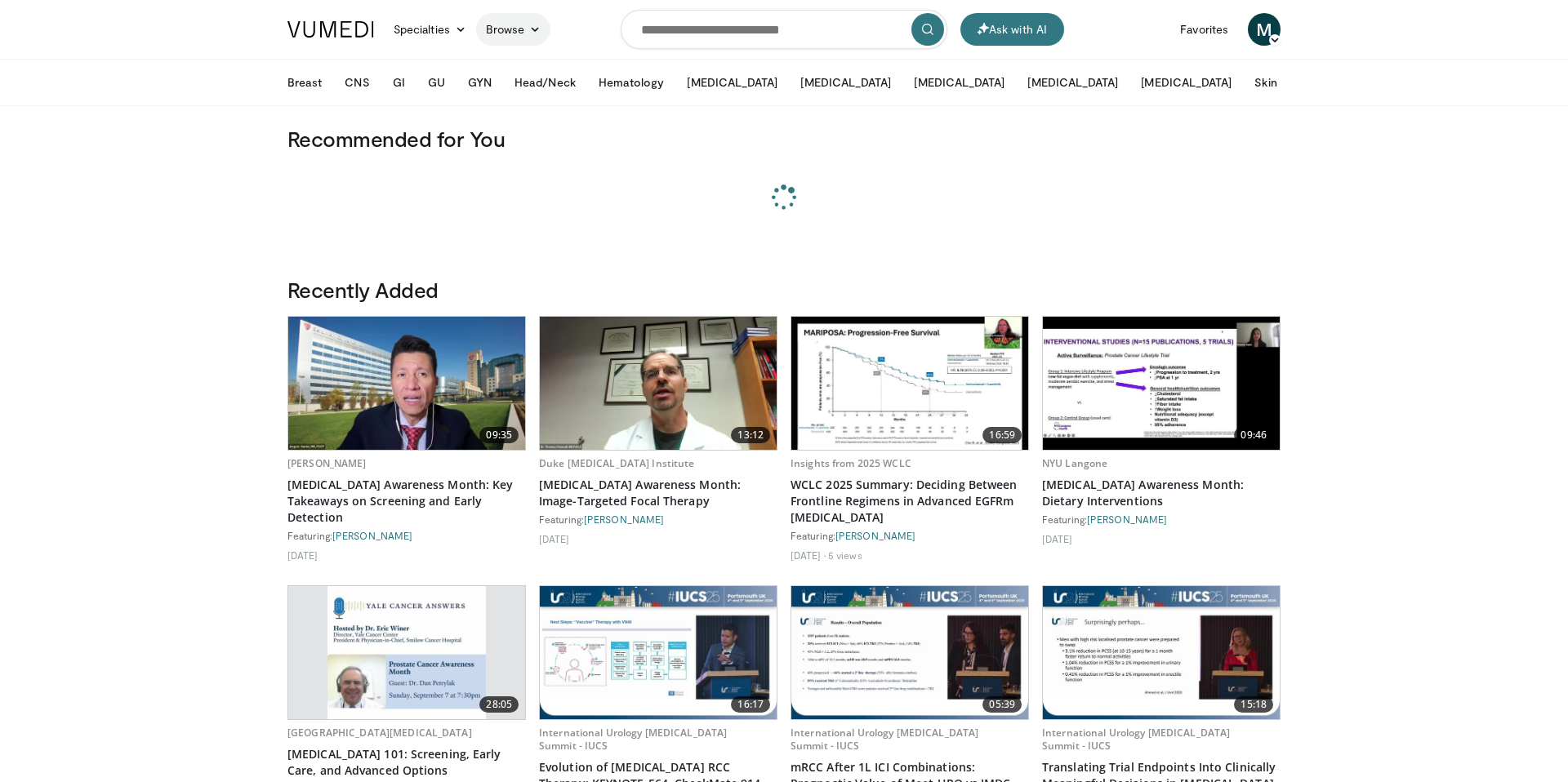
click at [511, 28] on link "Browse" at bounding box center [513, 29] width 75 height 33
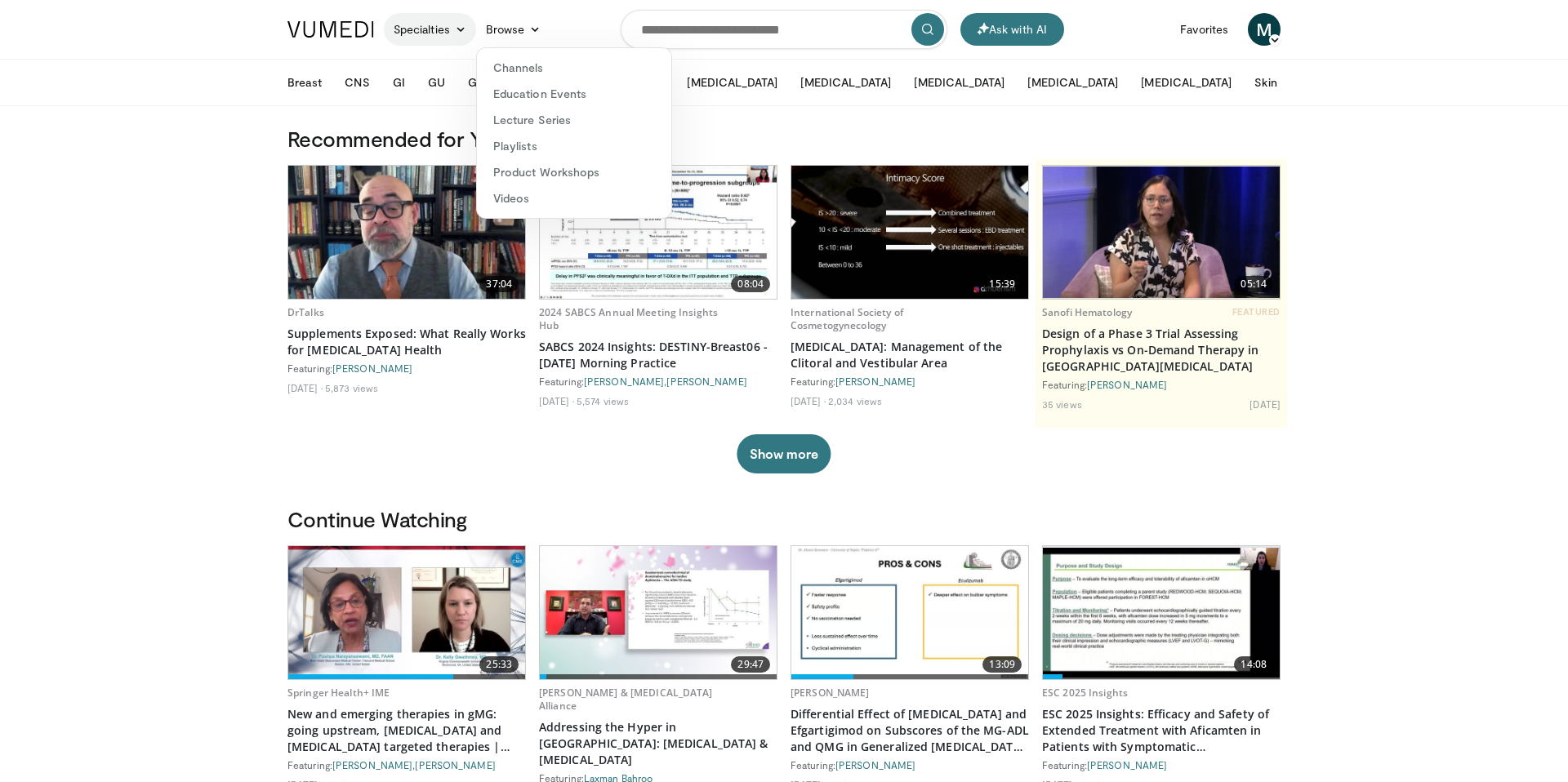
click at [448, 25] on link "Specialties" at bounding box center [430, 29] width 92 height 33
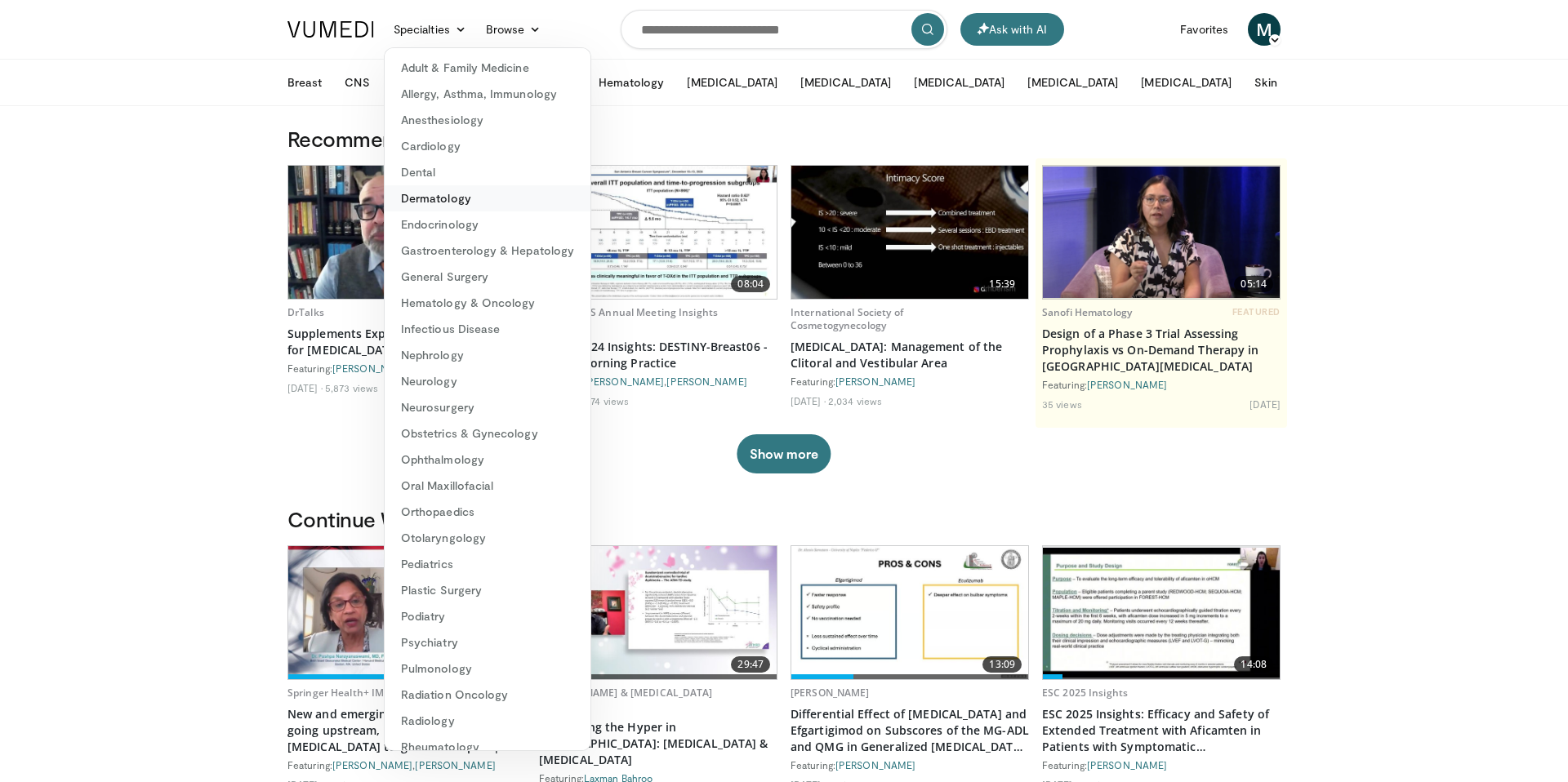
click at [441, 200] on link "Dermatology" at bounding box center [488, 198] width 206 height 26
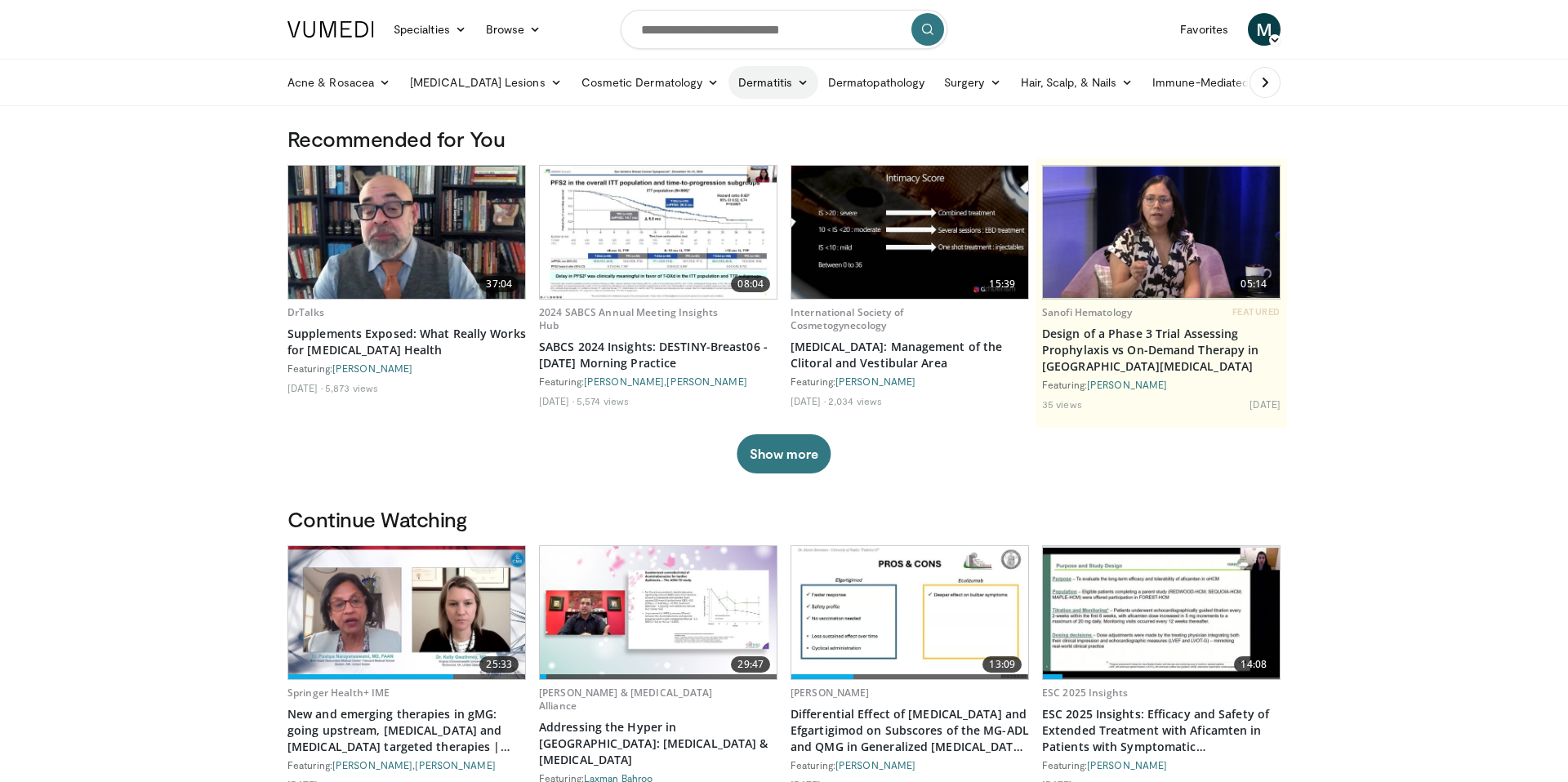
click at [748, 86] on link "Dermatitis" at bounding box center [773, 82] width 89 height 33
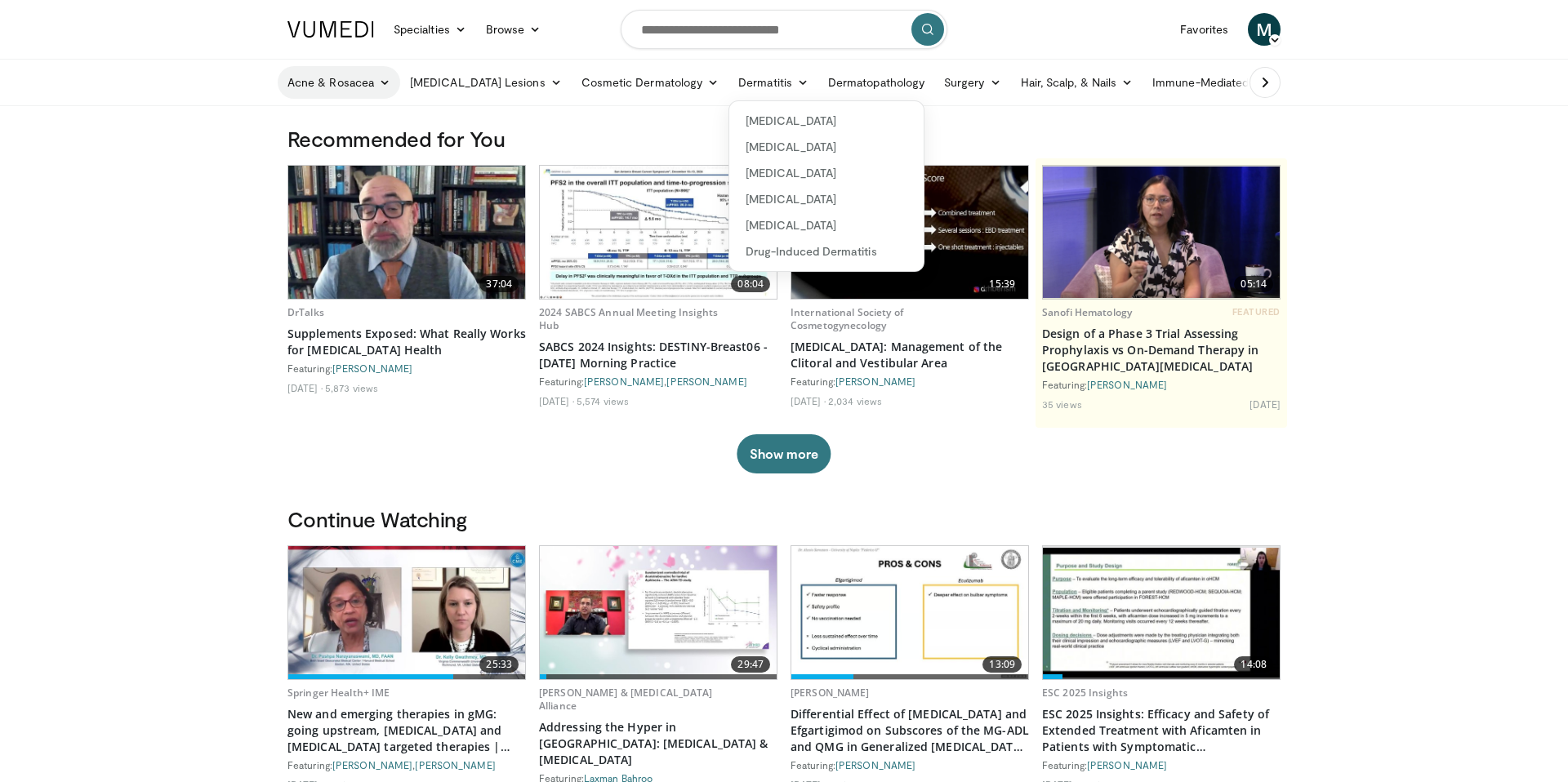
click at [381, 78] on icon at bounding box center [385, 83] width 12 height 12
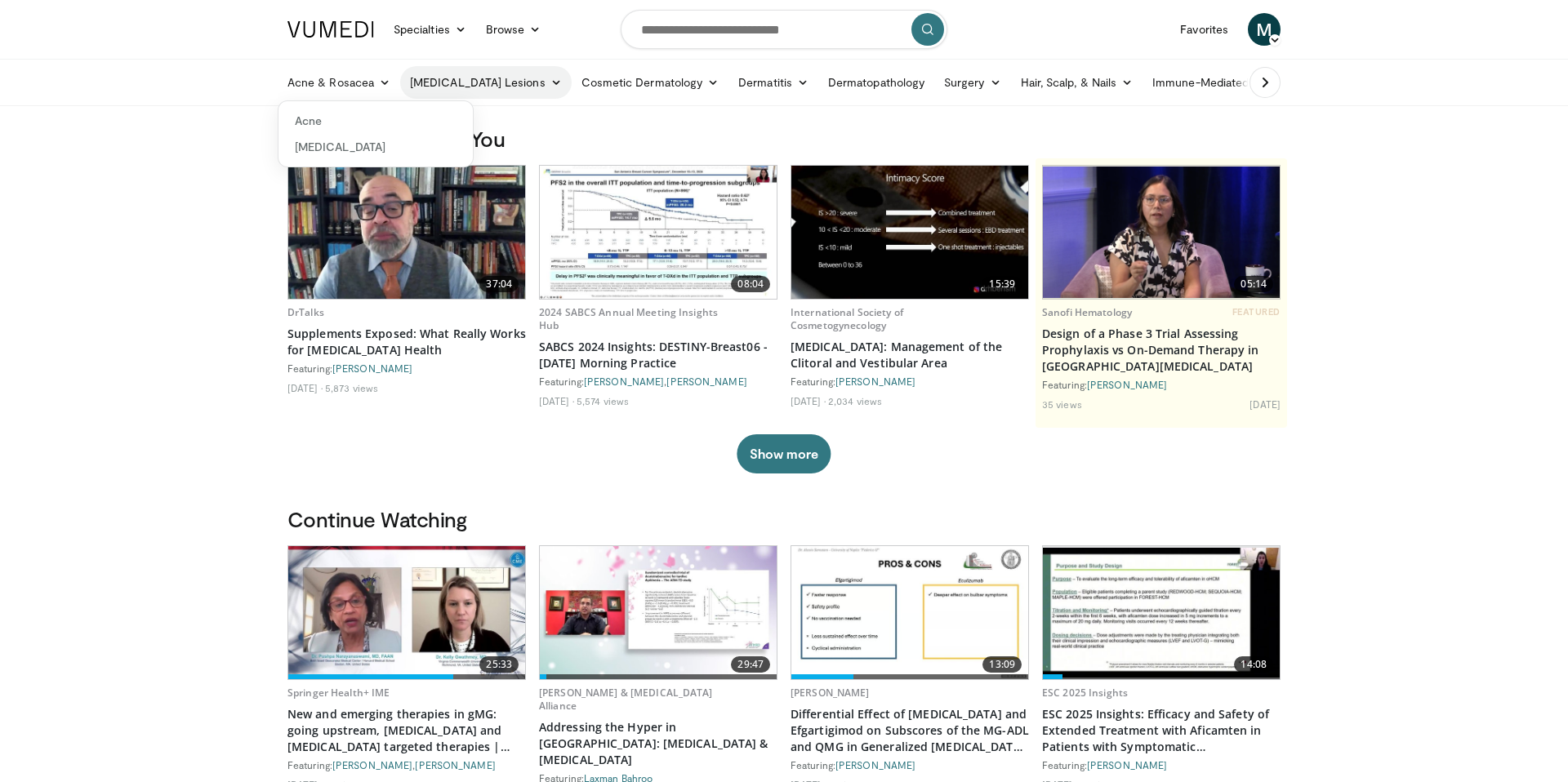
click at [550, 85] on icon at bounding box center [556, 83] width 12 height 12
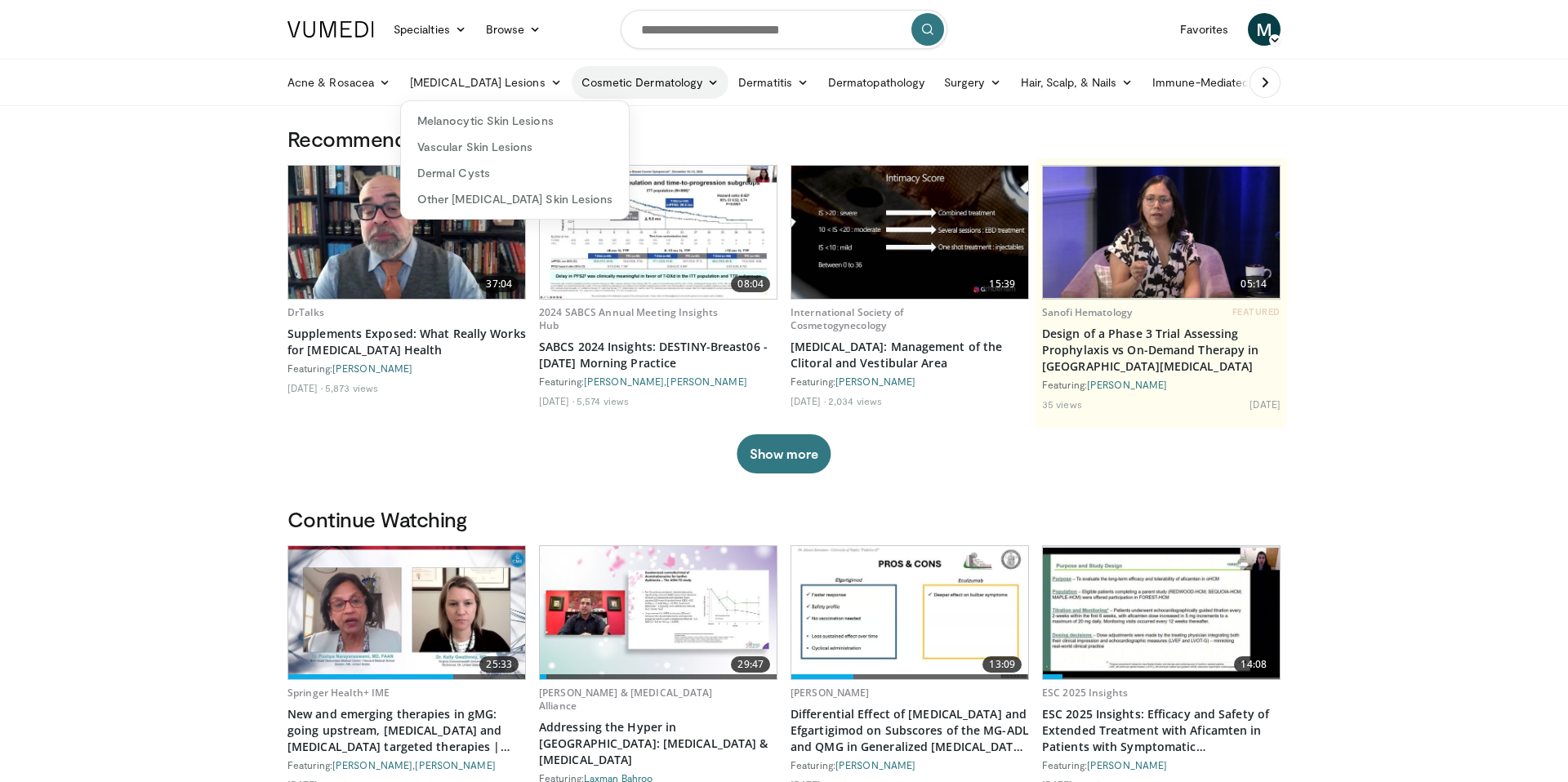
click at [616, 86] on link "Cosmetic Dermatology" at bounding box center [650, 82] width 157 height 33
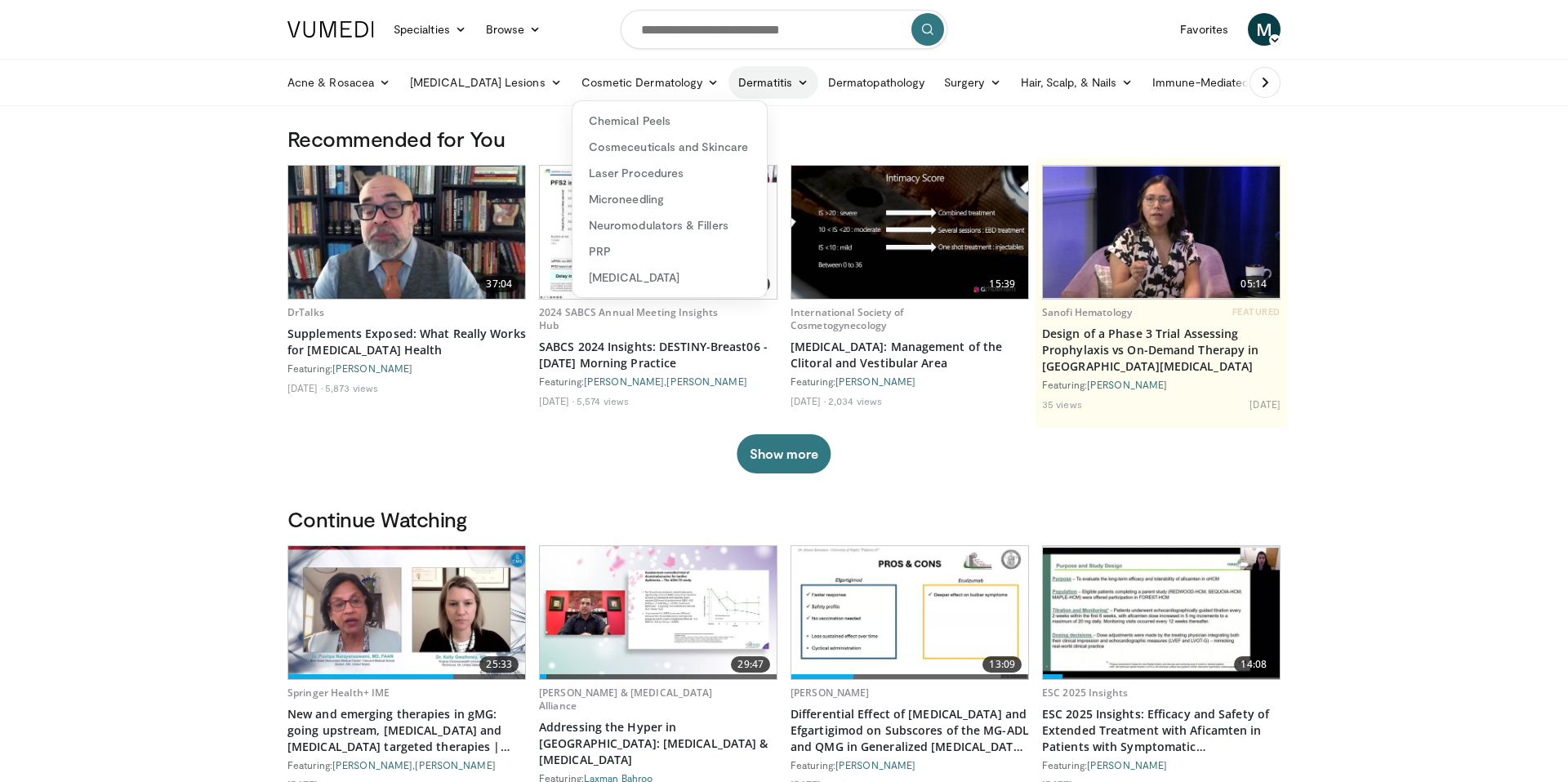
click at [729, 83] on link "Dermatitis" at bounding box center [773, 82] width 89 height 33
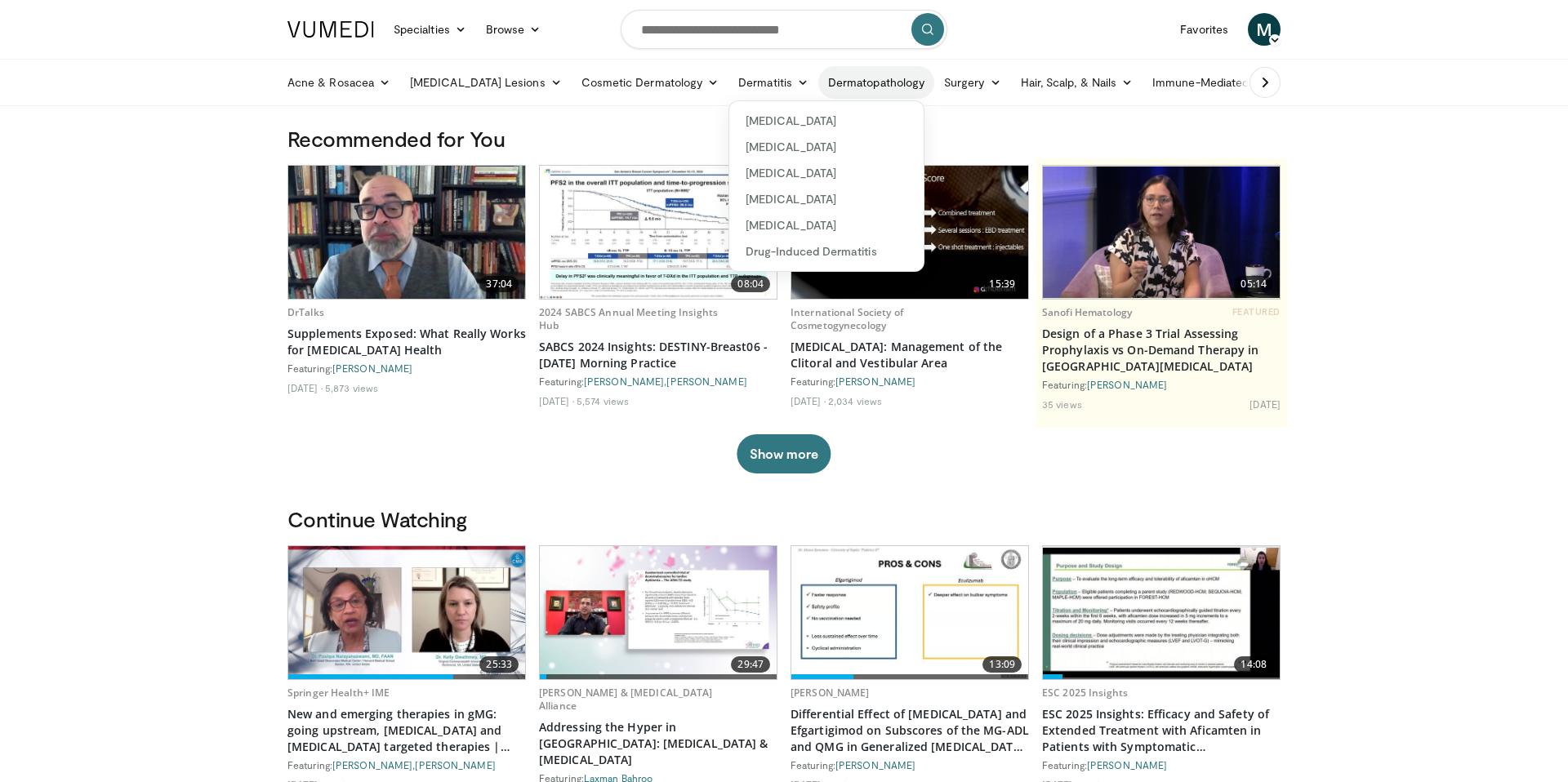
click at [823, 94] on link "Dermatopathology" at bounding box center [876, 82] width 116 height 33
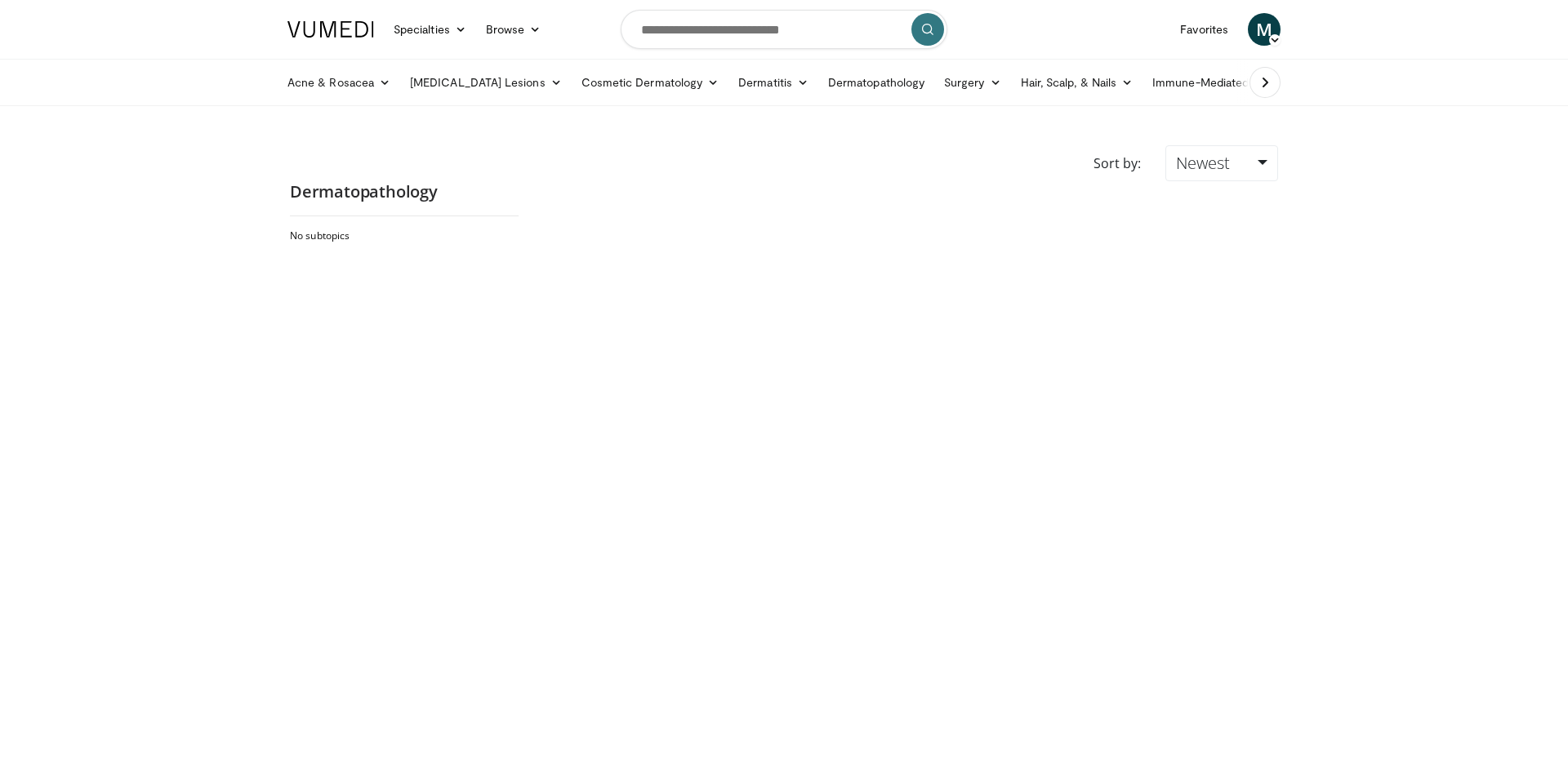
click at [934, 78] on link "Surgery" at bounding box center [972, 82] width 77 height 33
click at [1028, 89] on link "Hair, Scalp, & Nails" at bounding box center [1077, 82] width 132 height 33
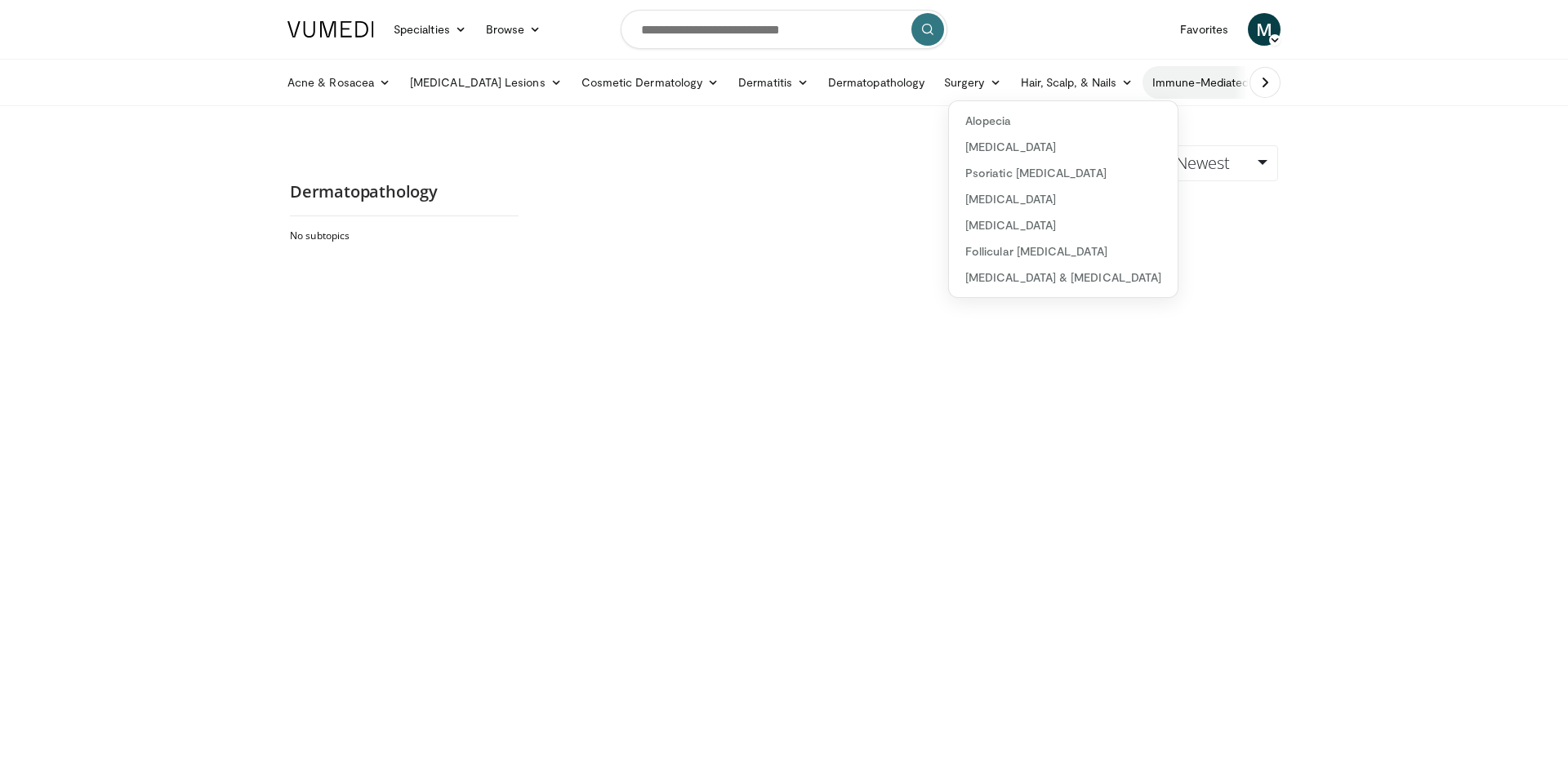
click at [1151, 90] on link "Immune-Mediated" at bounding box center [1208, 82] width 132 height 33
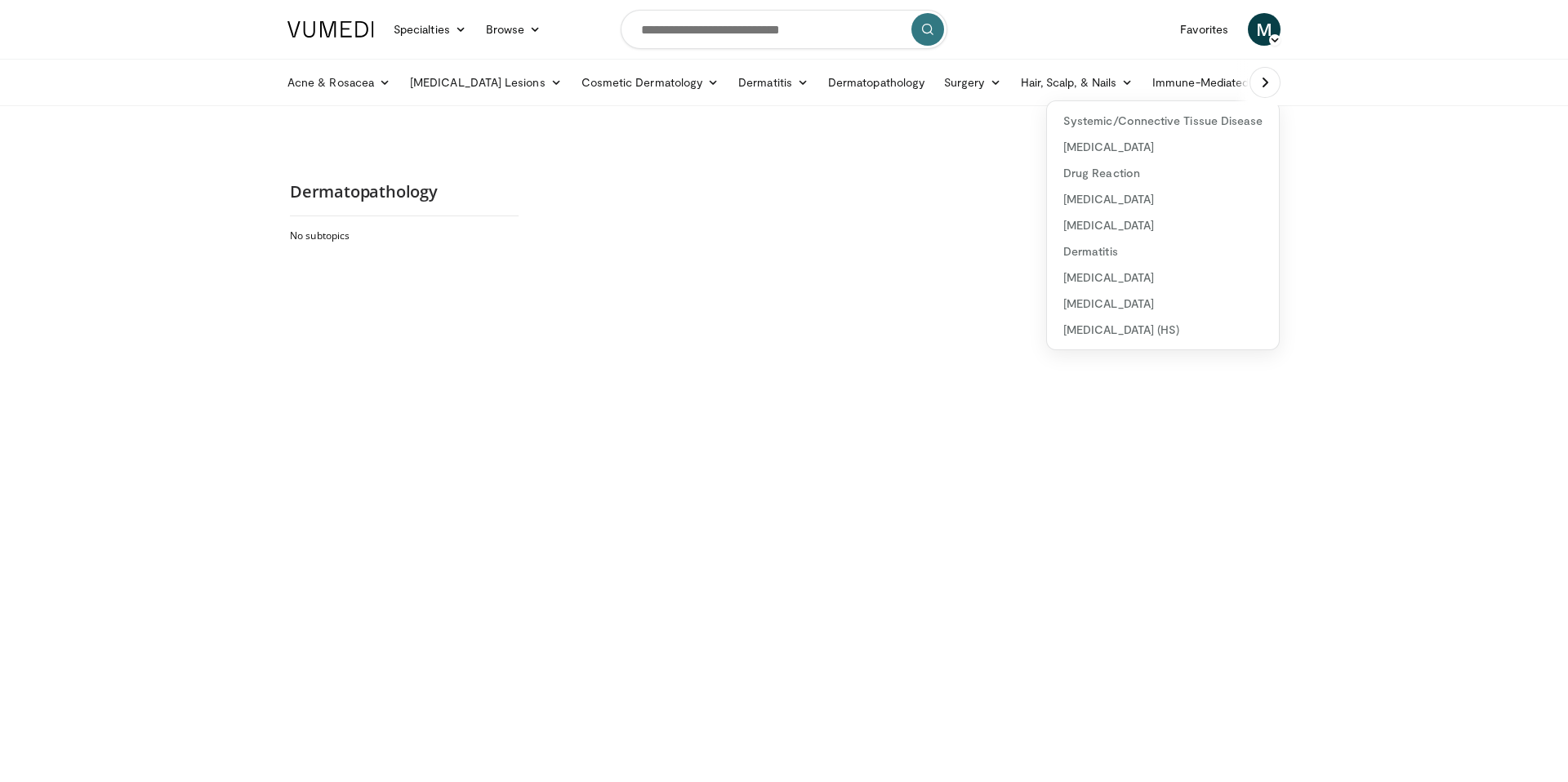
click at [1261, 84] on icon at bounding box center [1264, 82] width 16 height 16
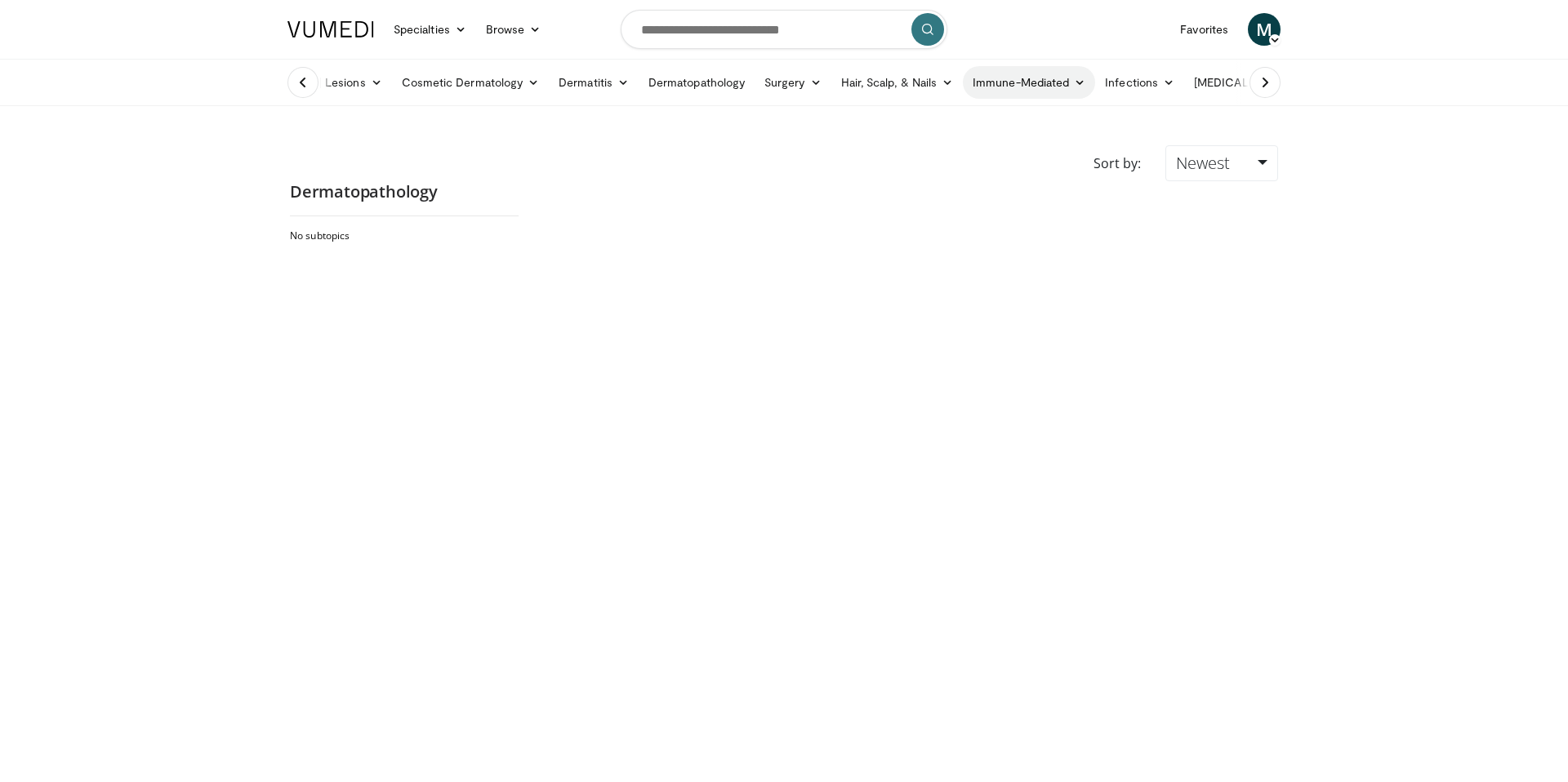
click at [998, 80] on link "Immune-Mediated" at bounding box center [1029, 82] width 132 height 33
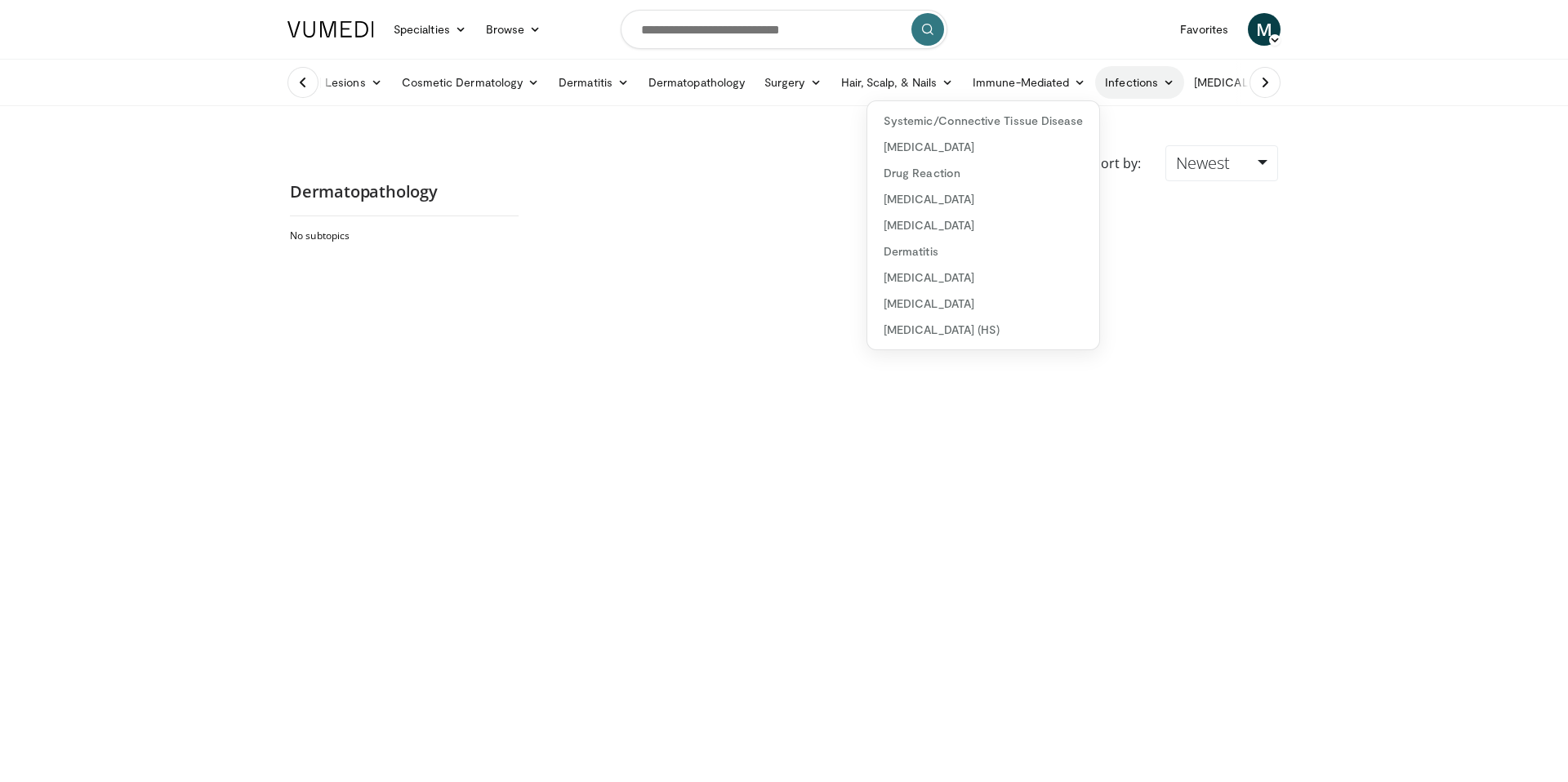
click at [1095, 88] on link "Infections" at bounding box center [1139, 82] width 89 height 33
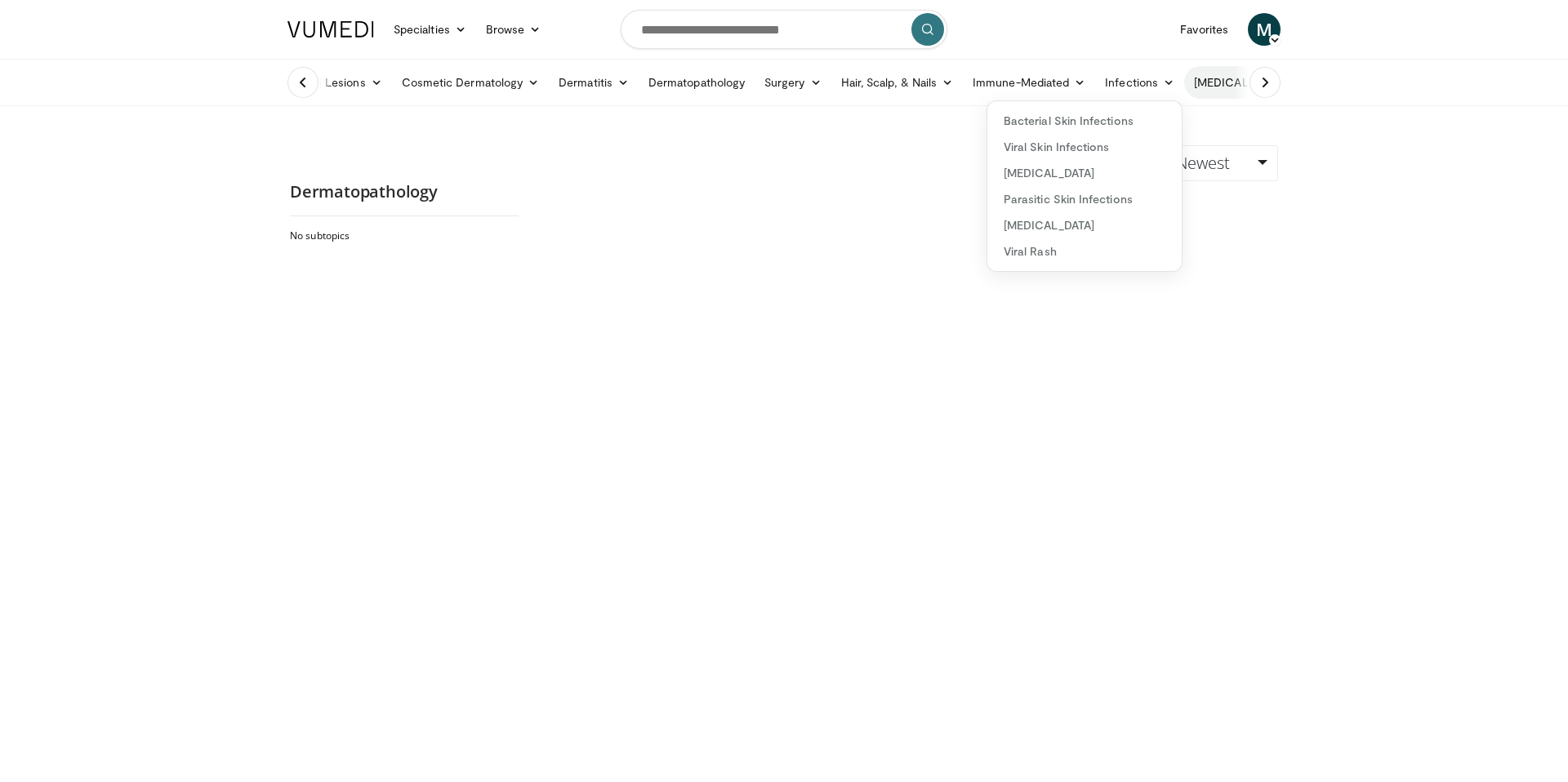
click at [1184, 85] on link "[MEDICAL_DATA]" at bounding box center [1247, 82] width 127 height 33
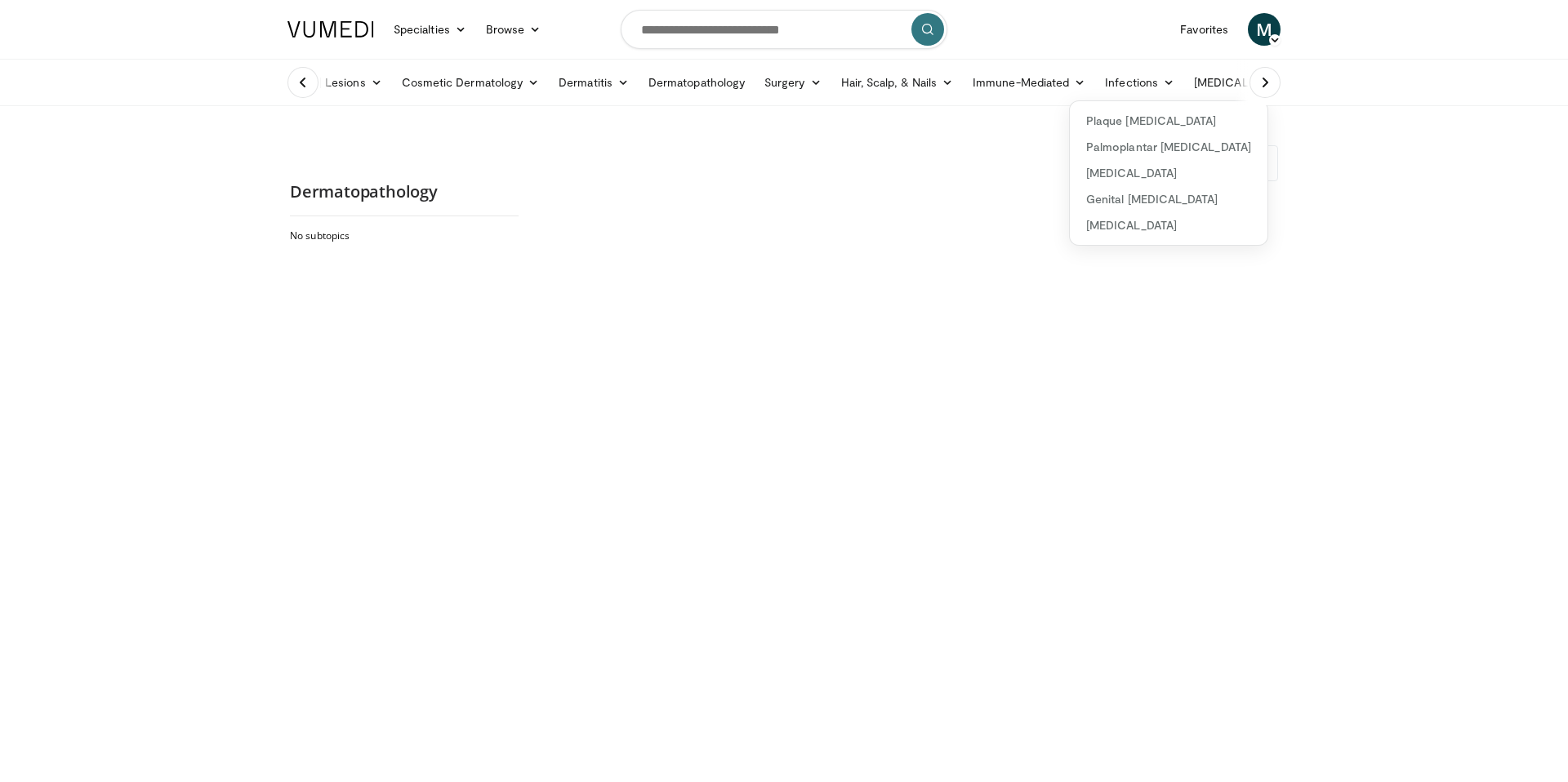
click at [1259, 82] on icon at bounding box center [1264, 82] width 16 height 16
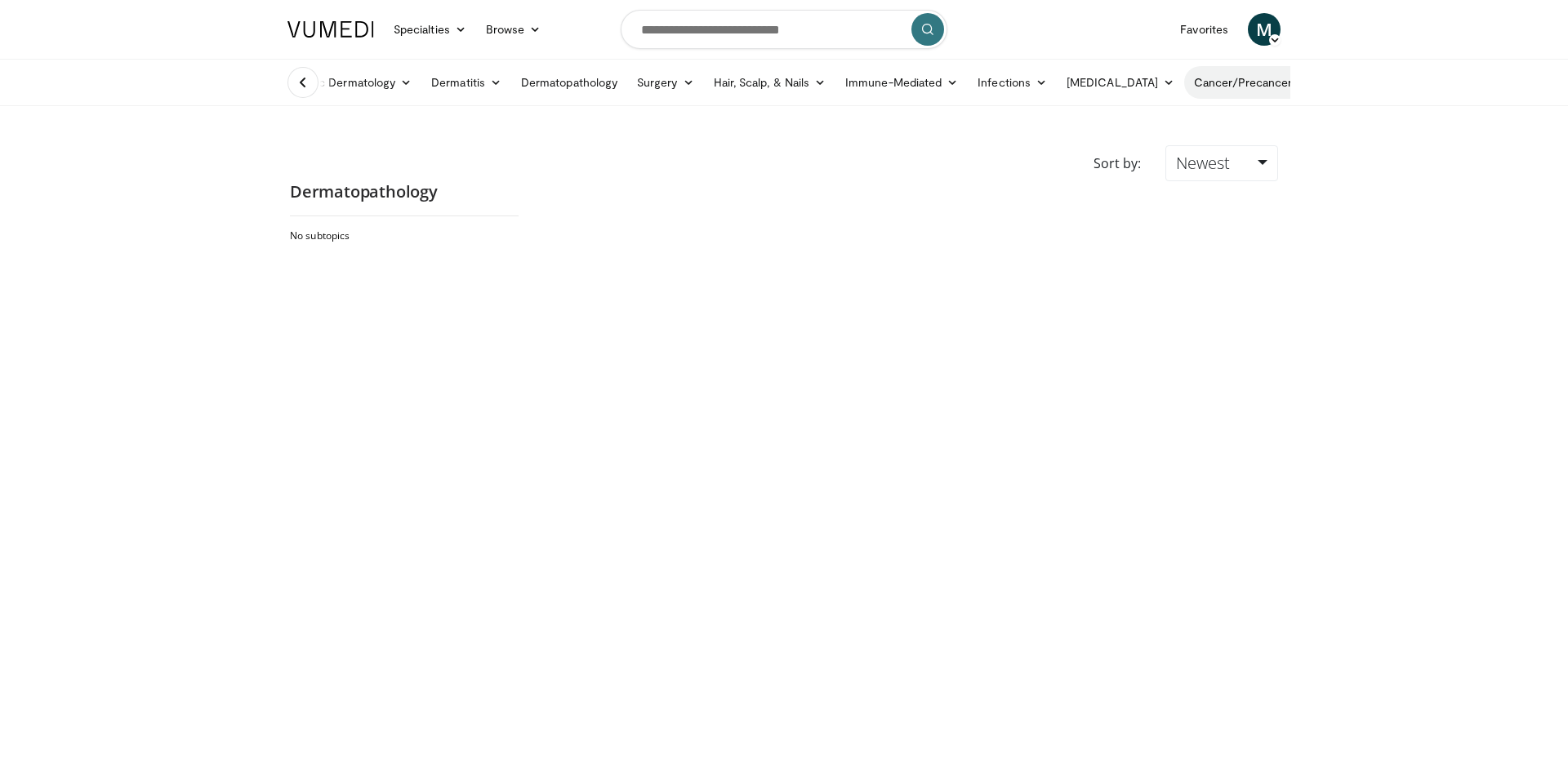
click at [1184, 78] on link "Cancer/Precancer" at bounding box center [1251, 82] width 134 height 33
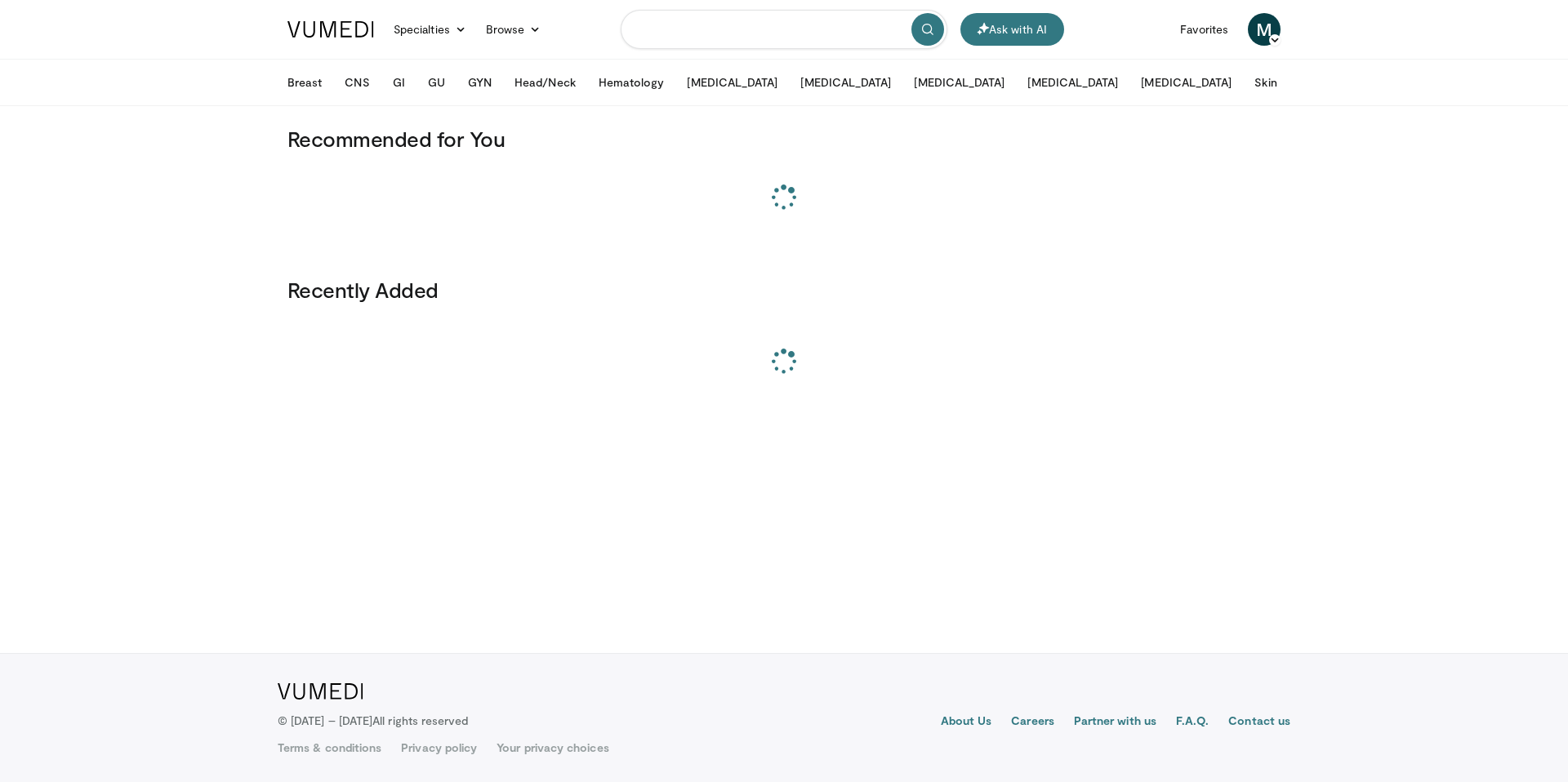
click at [700, 33] on input "Search topics, interventions" at bounding box center [784, 30] width 327 height 39
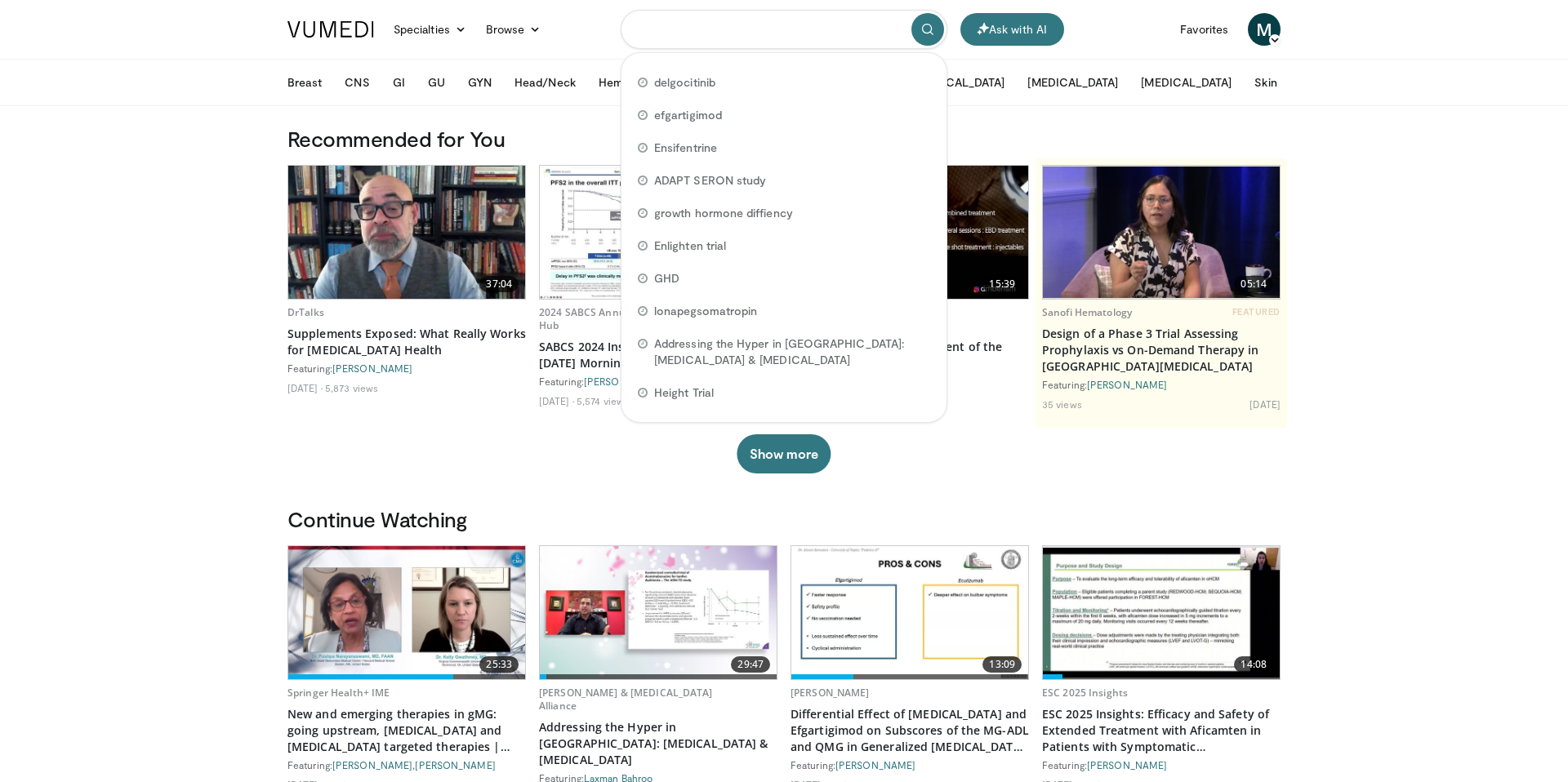
paste input "**********"
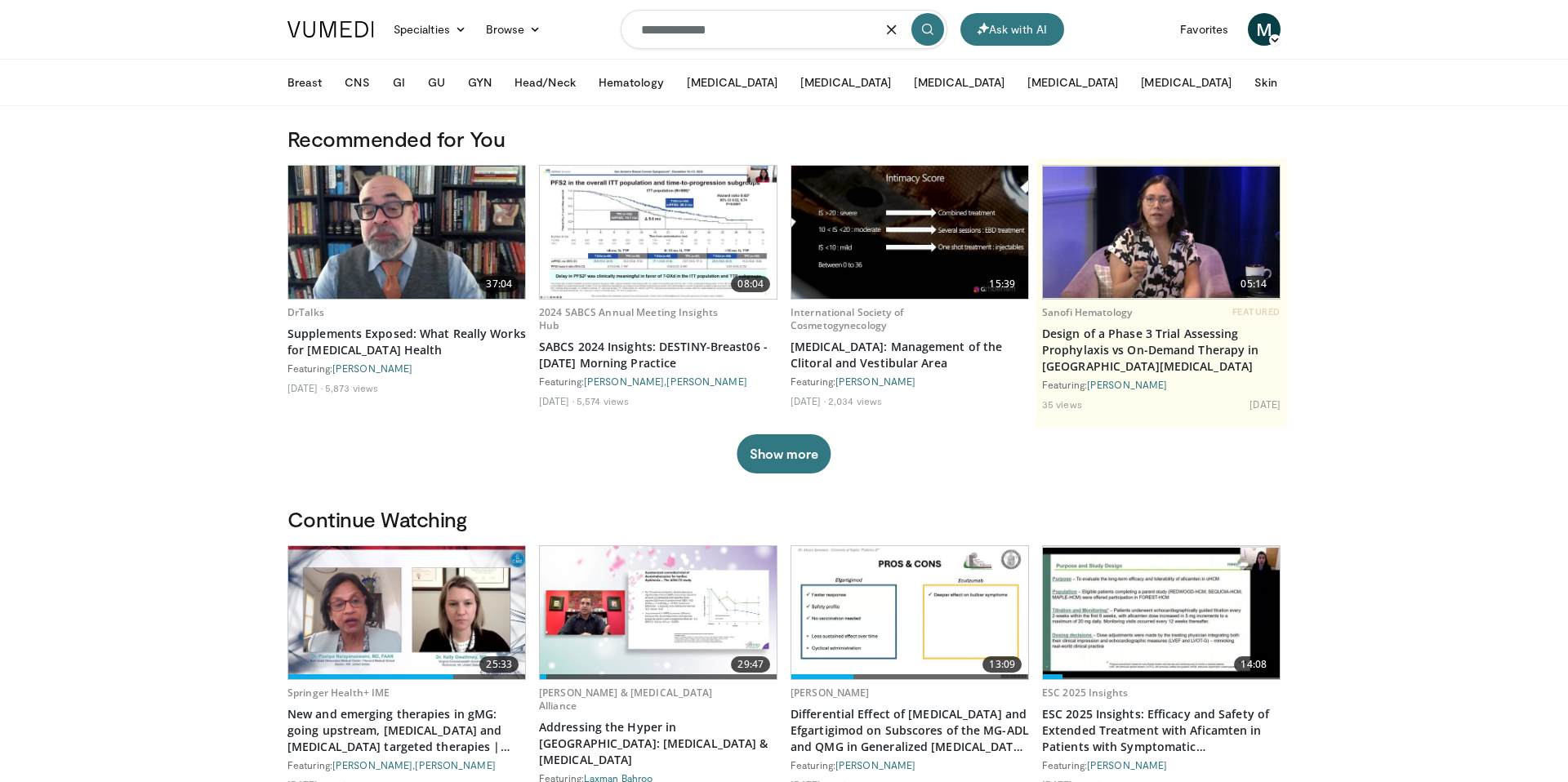
type input "**********"
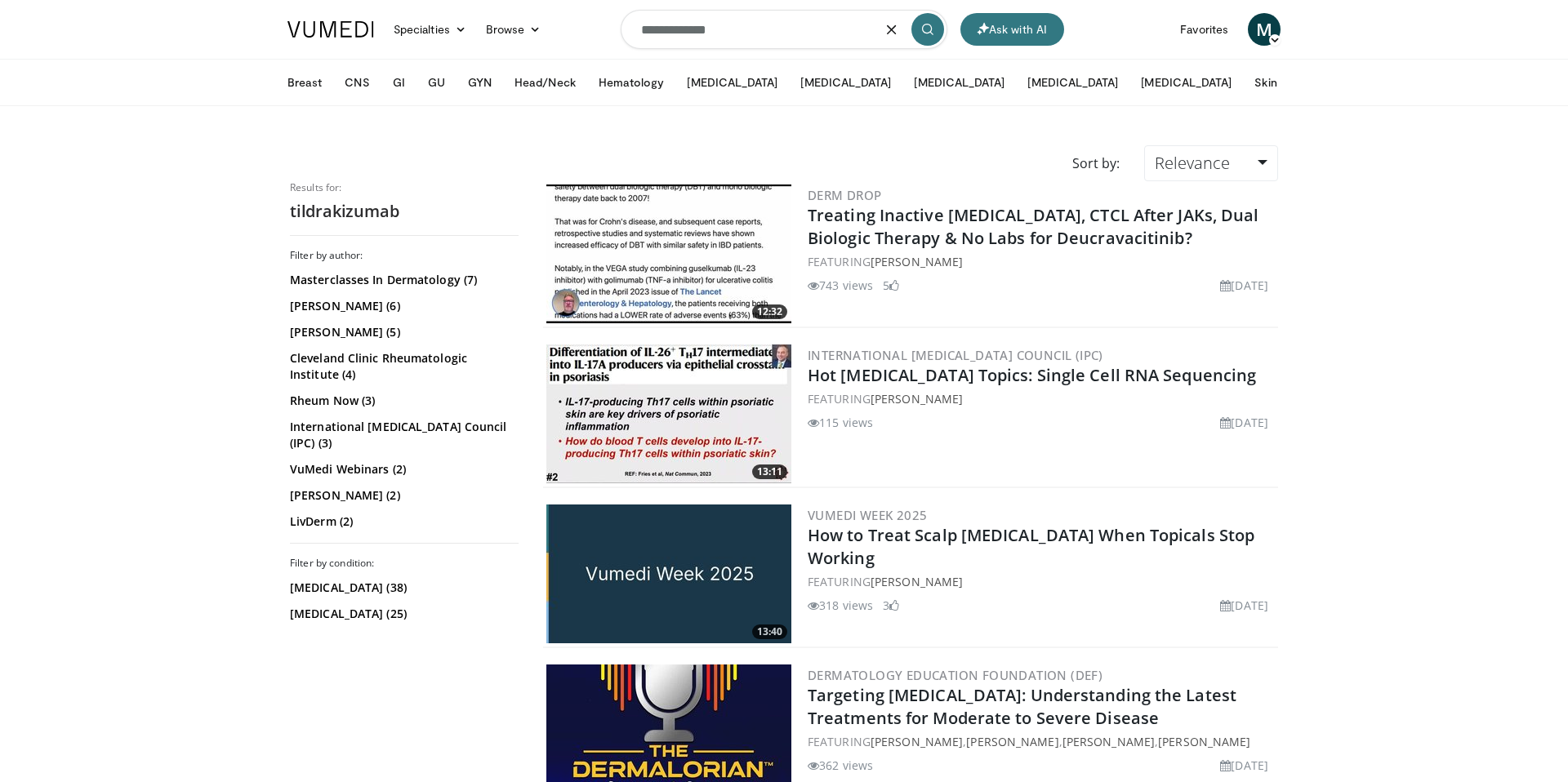
click at [680, 28] on input "**********" at bounding box center [784, 30] width 327 height 39
paste input "*"
type input "**********"
